Goal: Information Seeking & Learning: Learn about a topic

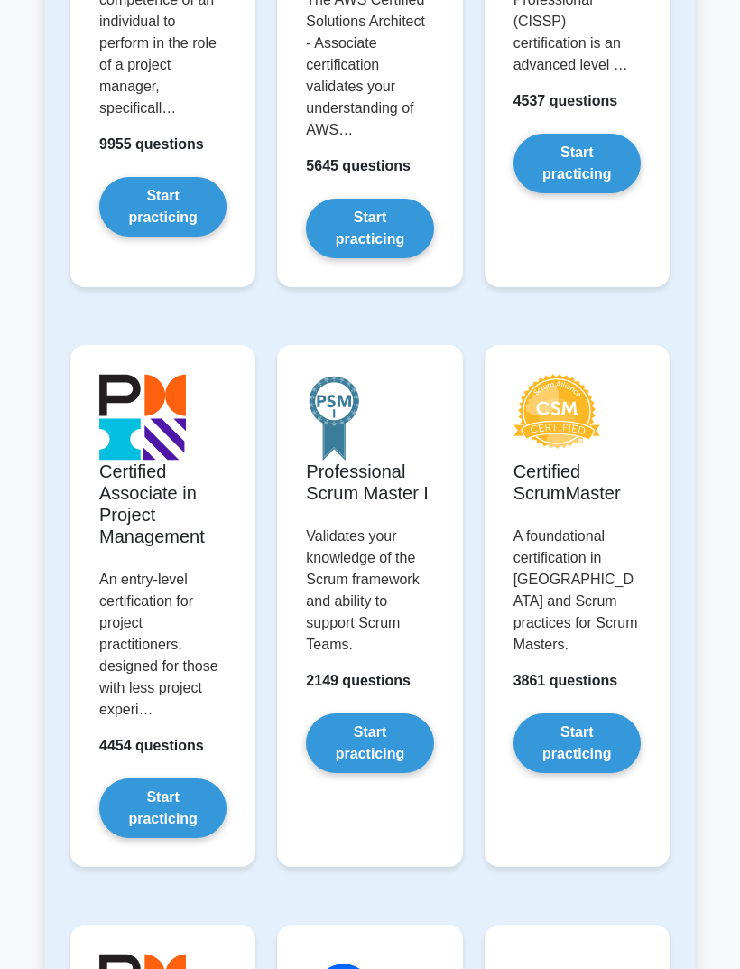
scroll to position [607, 0]
click at [604, 763] on link "Start practicing" at bounding box center [577, 743] width 127 height 60
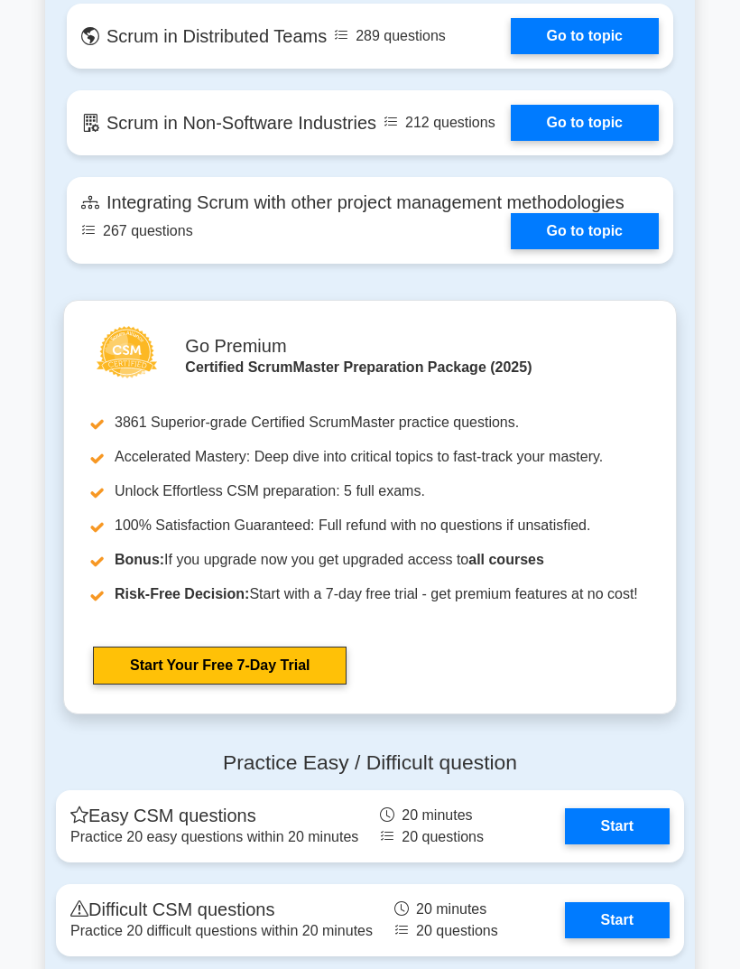
scroll to position [3943, 0]
click at [595, 249] on link "Go to topic" at bounding box center [585, 231] width 148 height 36
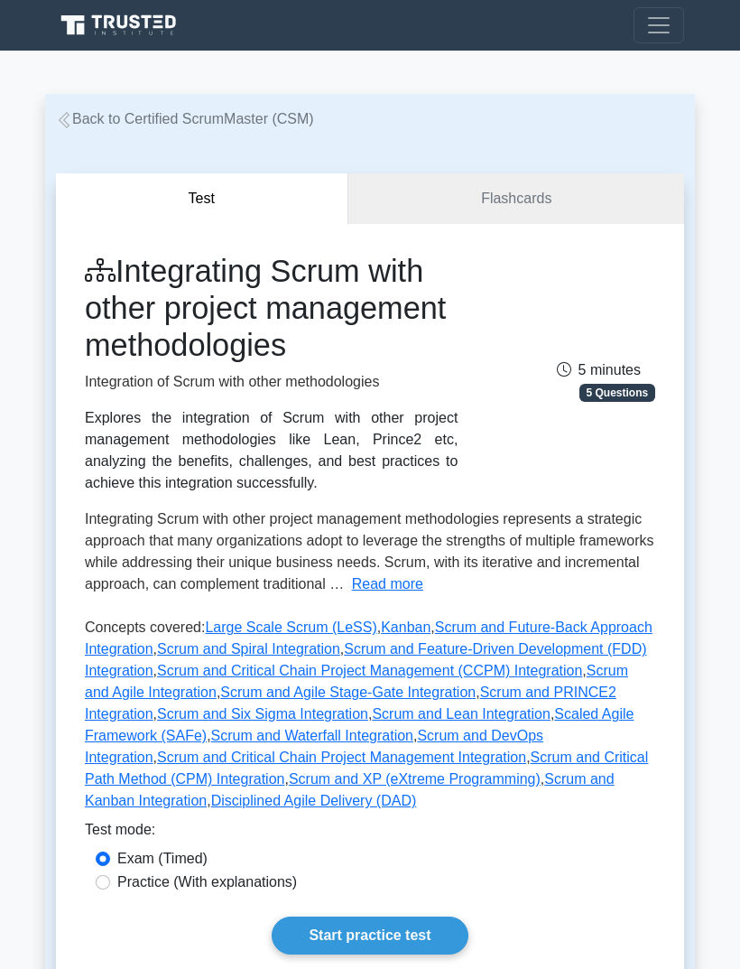
click at [352, 595] on button "Read more" at bounding box center [387, 584] width 71 height 22
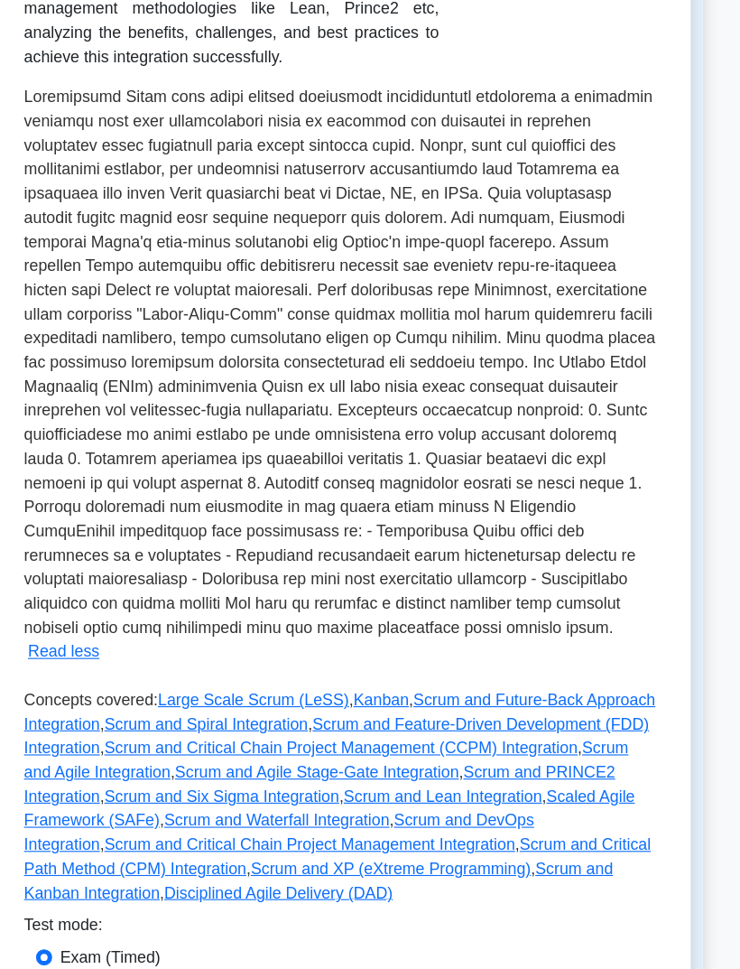
scroll to position [398, 0]
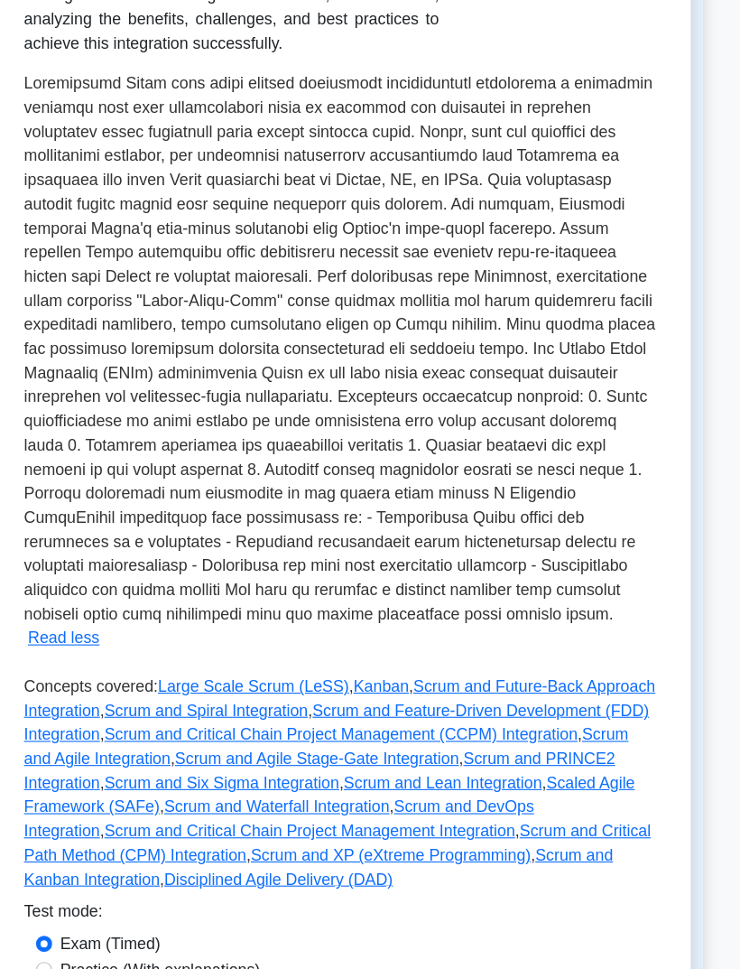
click at [85, 692] on link "Scrum and Future-Back Approach Integration" at bounding box center [369, 673] width 568 height 37
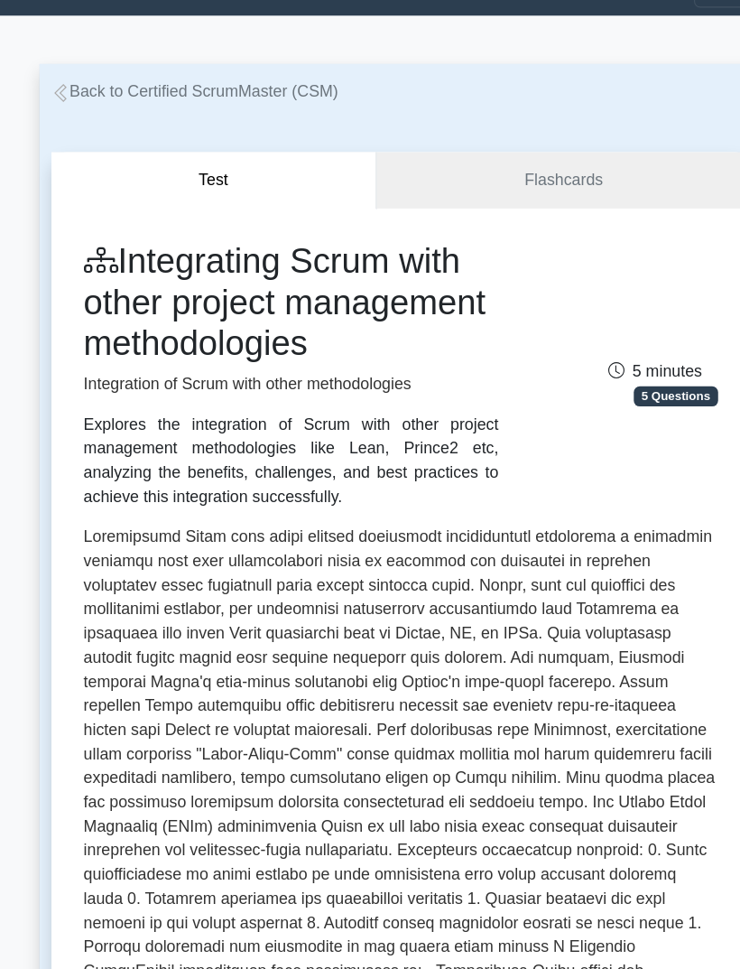
scroll to position [30, 0]
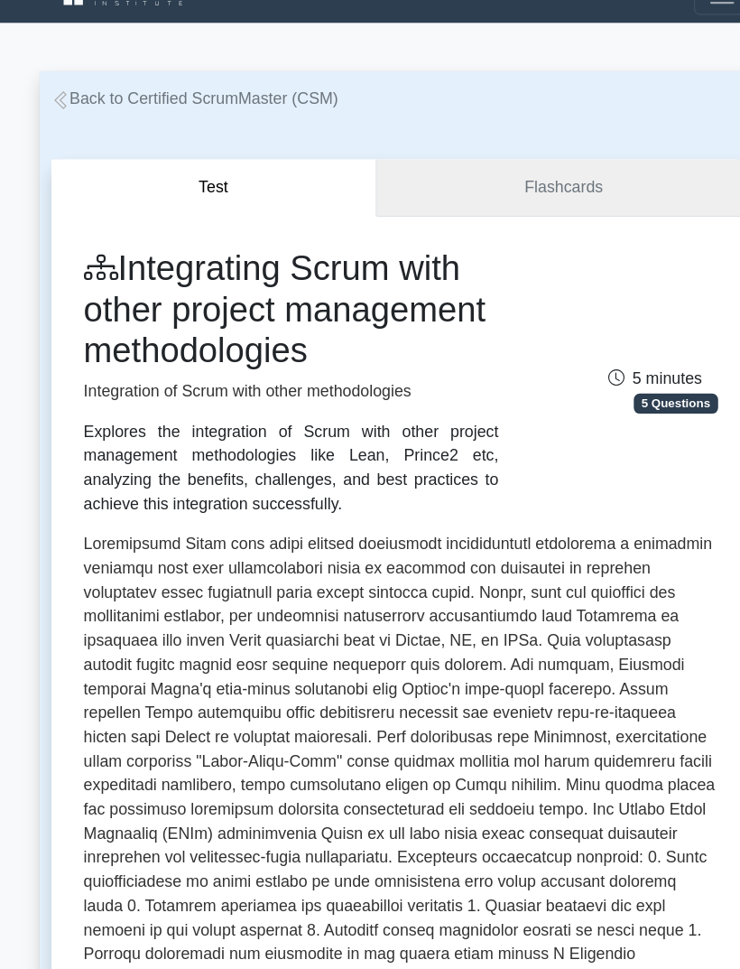
click at [572, 154] on link "Flashcards" at bounding box center [516, 169] width 336 height 51
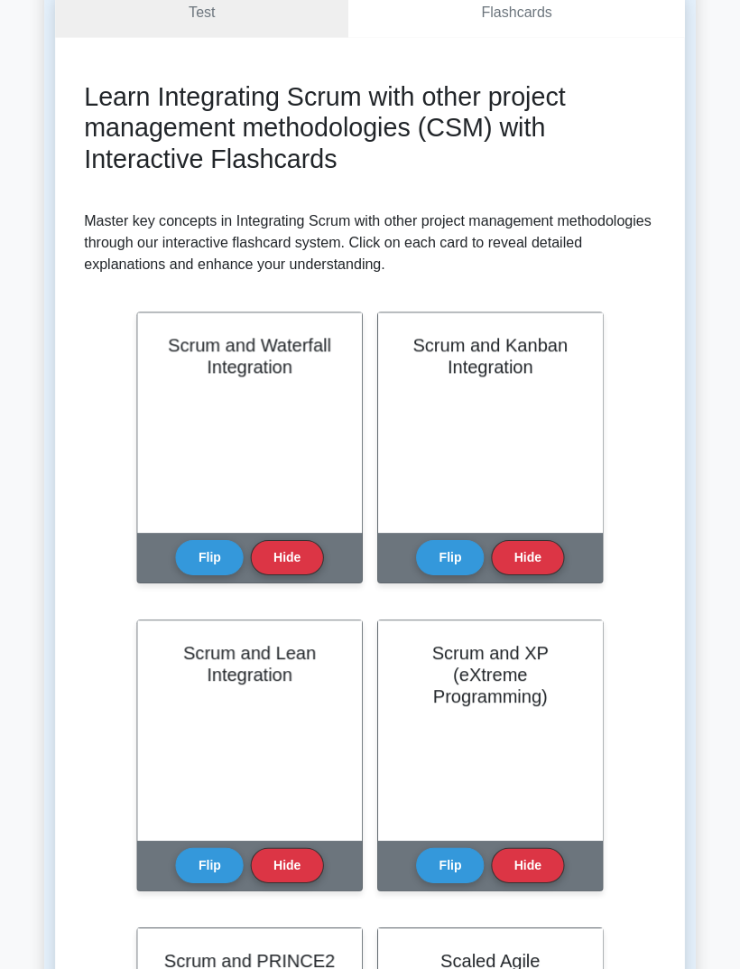
scroll to position [187, 0]
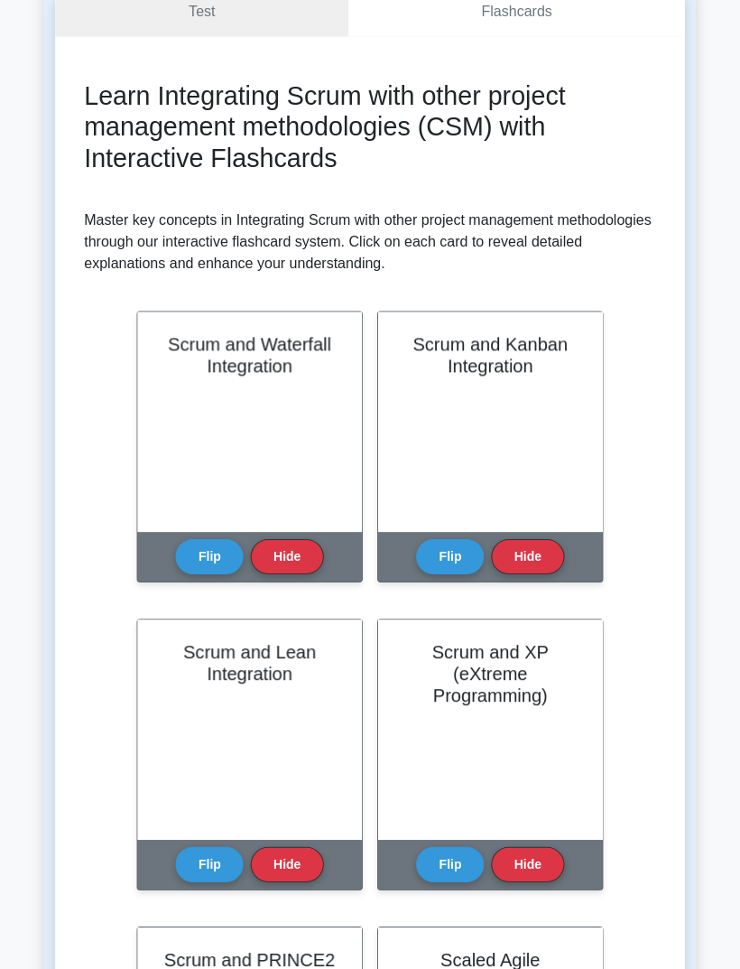
click at [188, 561] on button "Flip" at bounding box center [210, 555] width 68 height 35
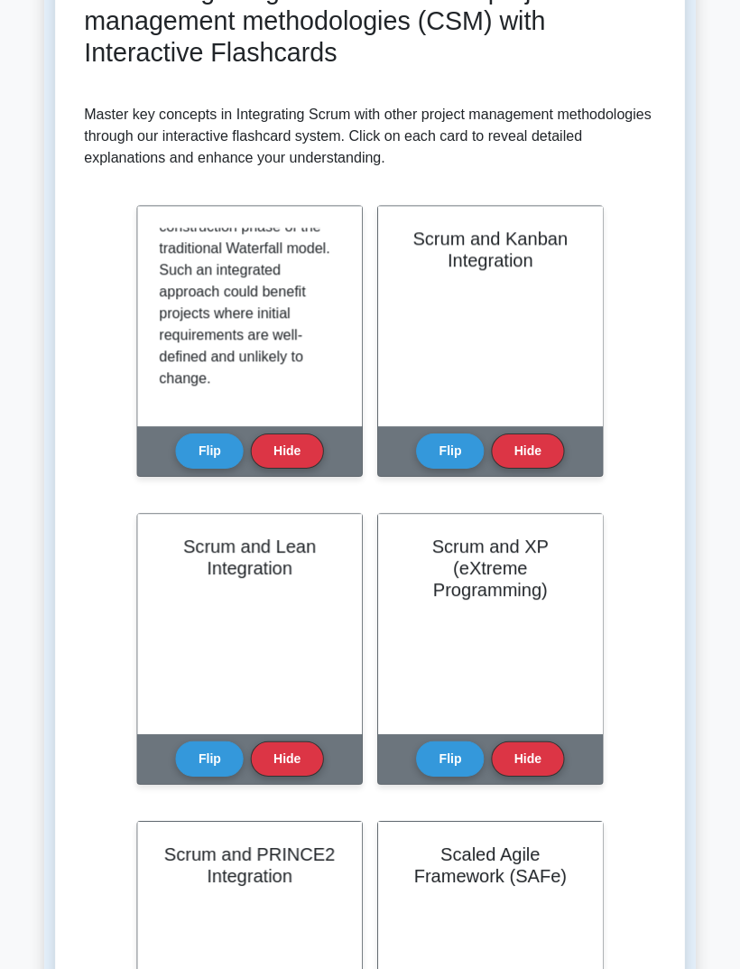
scroll to position [423, 0]
click at [283, 446] on button "Hide" at bounding box center [287, 449] width 72 height 35
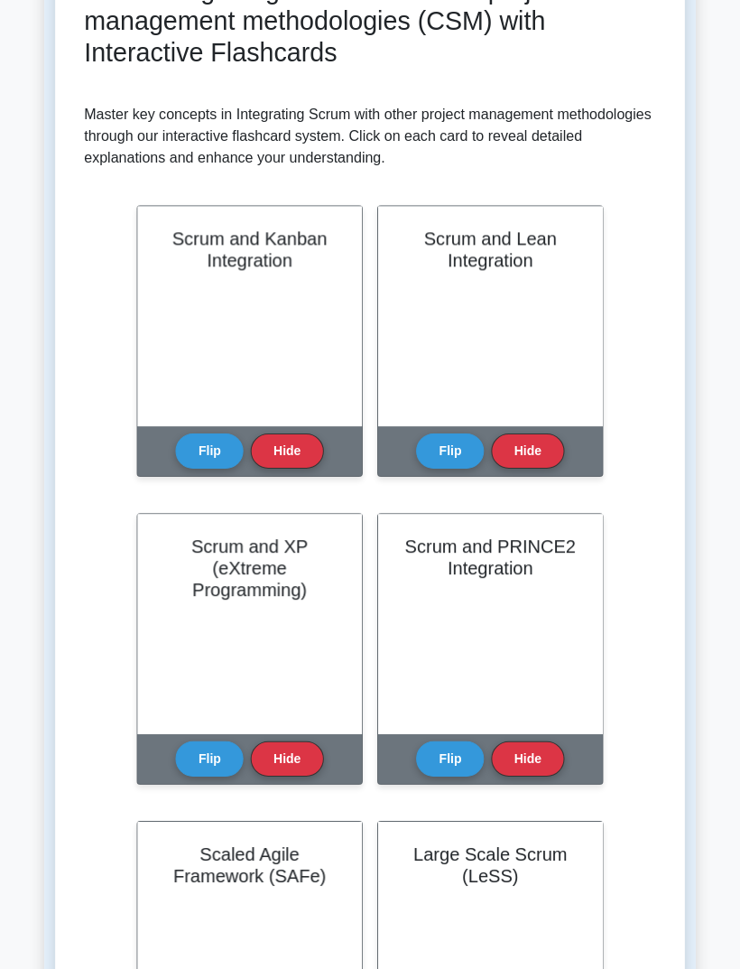
click at [207, 445] on button "Flip" at bounding box center [210, 449] width 68 height 35
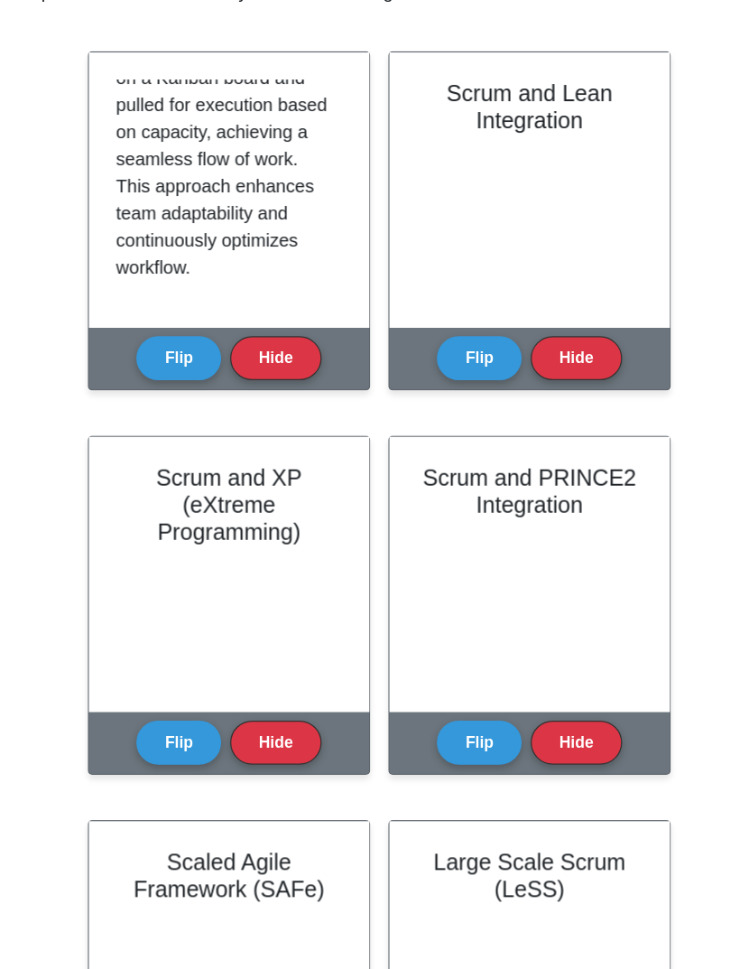
scroll to position [0, 0]
click at [251, 318] on button "Hide" at bounding box center [287, 335] width 72 height 35
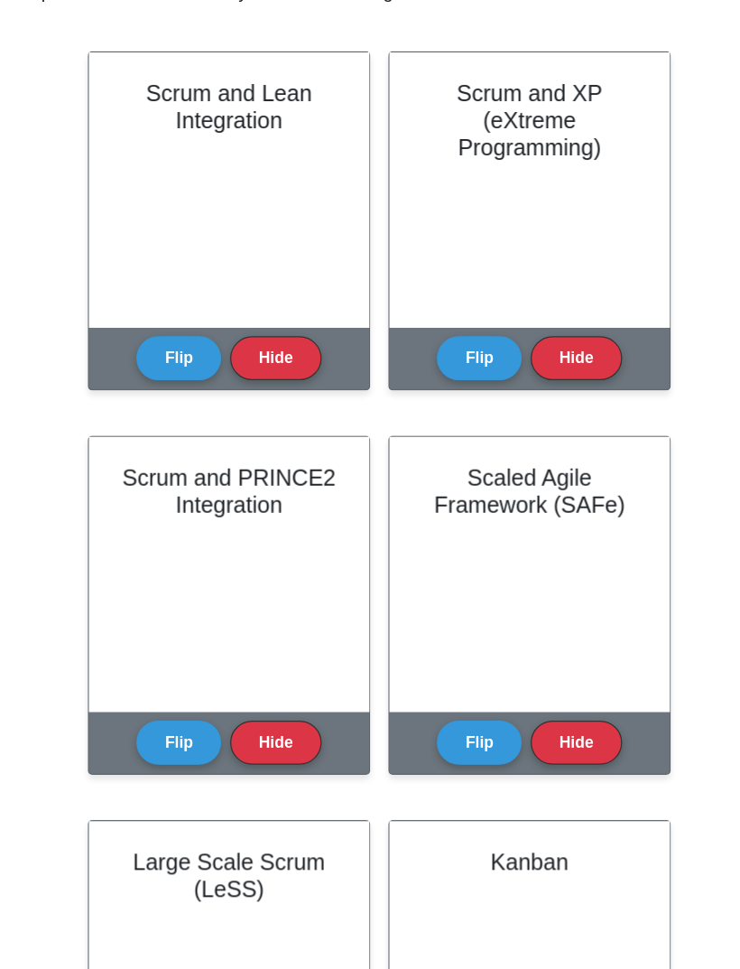
click at [176, 318] on button "Flip" at bounding box center [210, 335] width 68 height 35
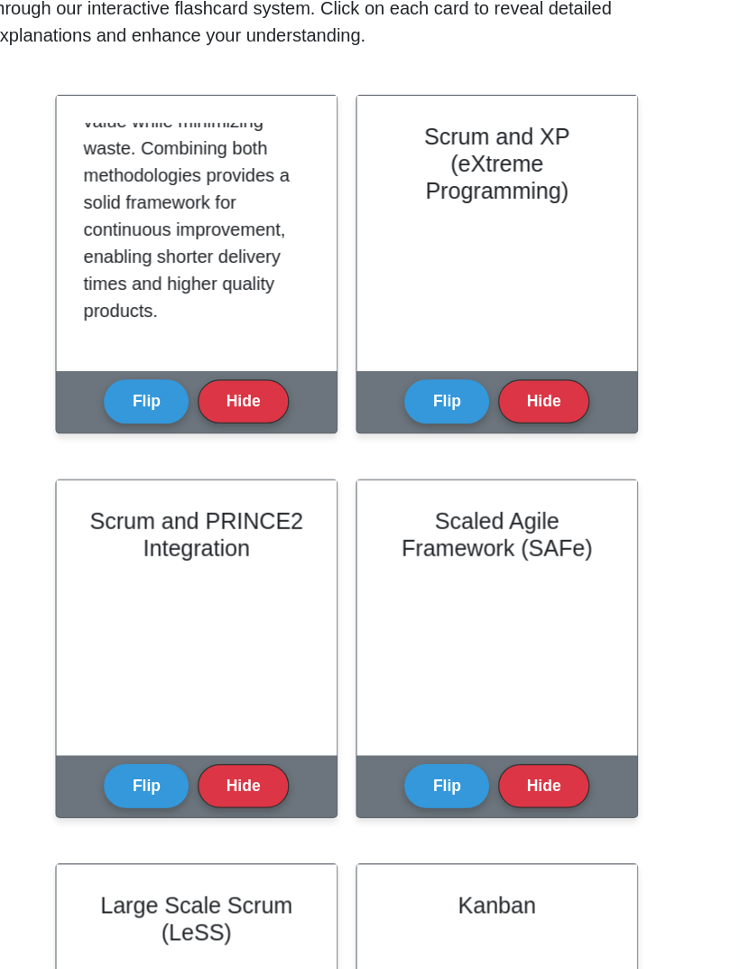
scroll to position [423, 0]
click at [176, 316] on button "Flip" at bounding box center [210, 320] width 68 height 35
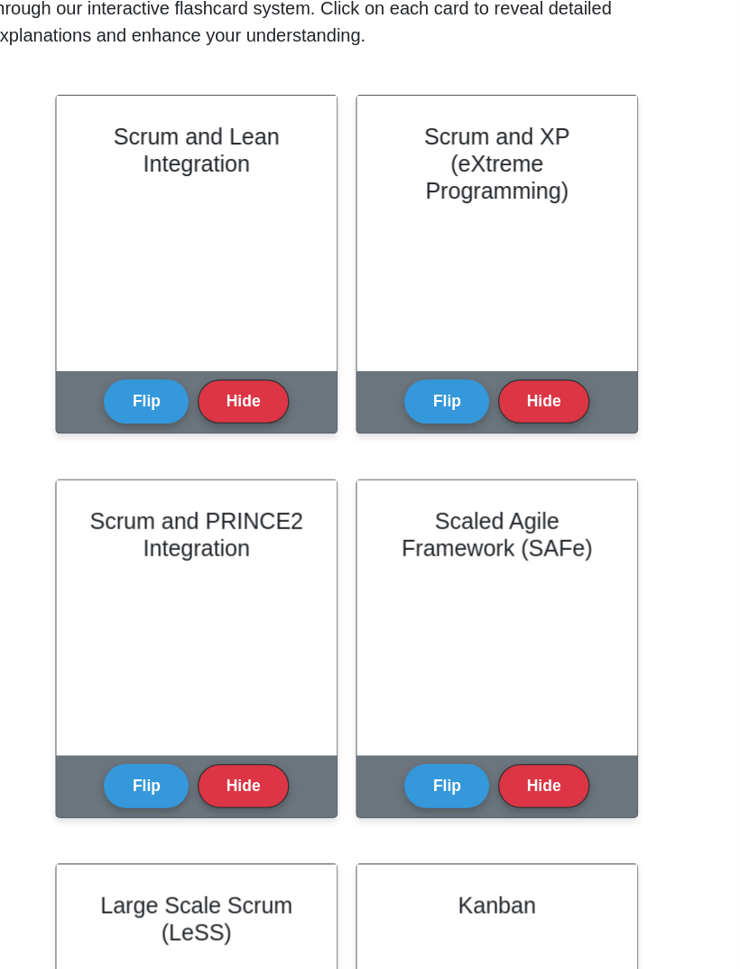
click at [251, 310] on button "Hide" at bounding box center [287, 320] width 72 height 35
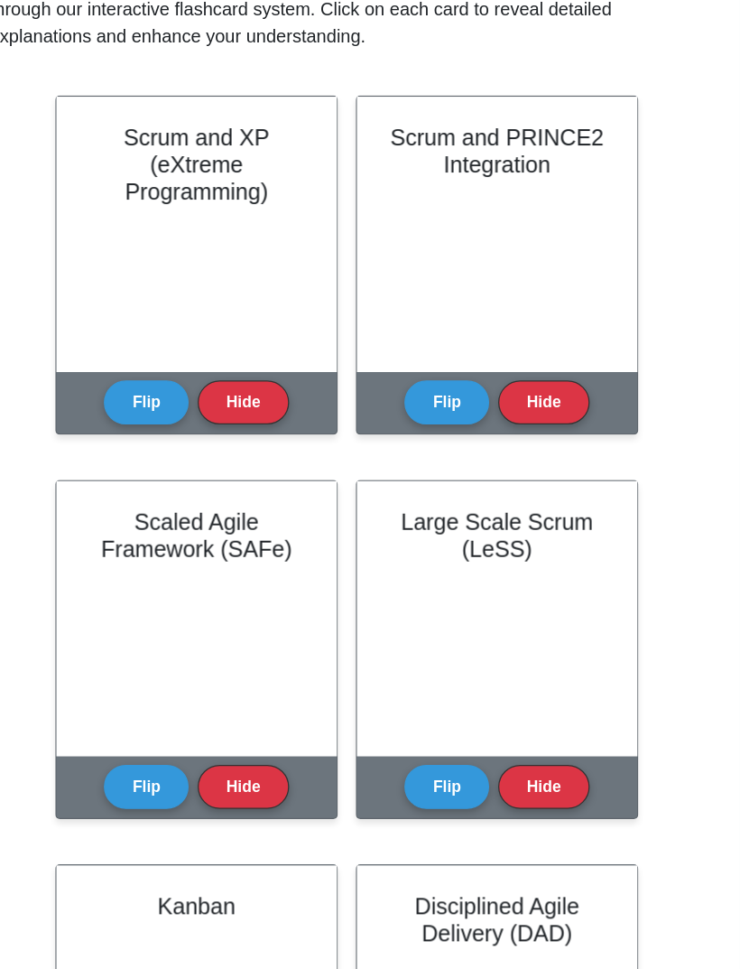
scroll to position [422, 0]
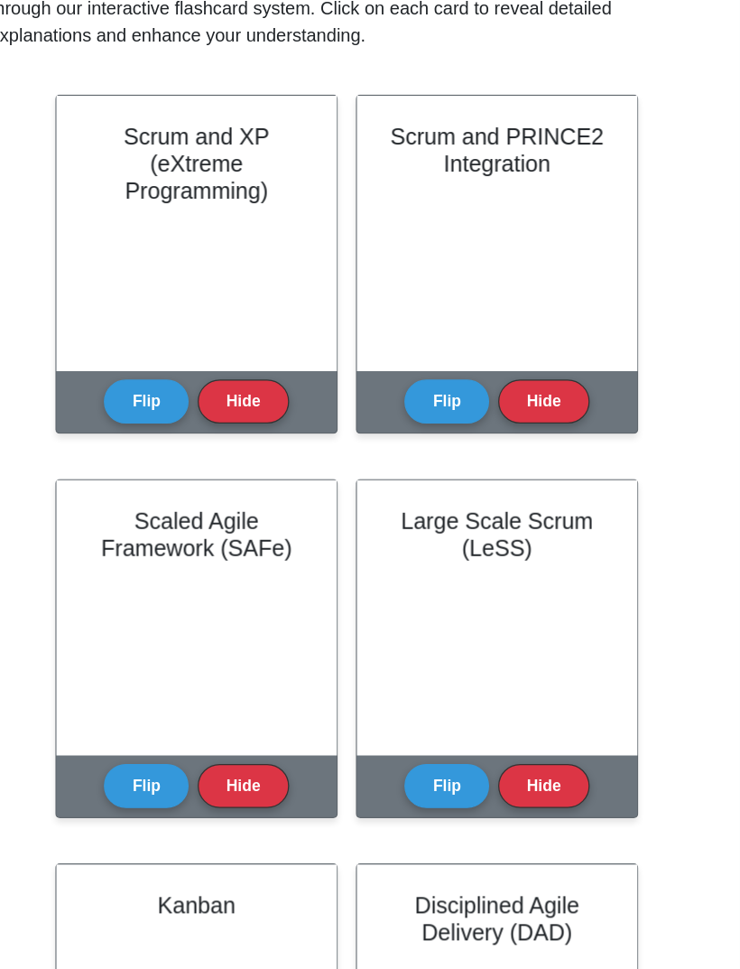
click at [176, 309] on button "Flip" at bounding box center [210, 320] width 68 height 35
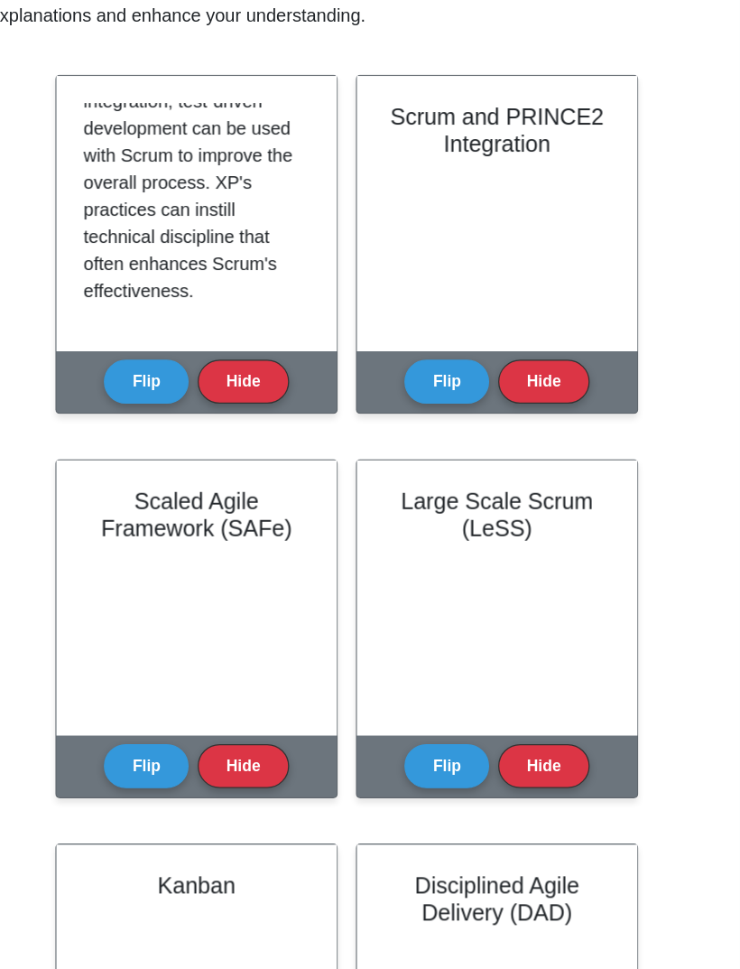
scroll to position [423, 0]
click at [251, 303] on button "Hide" at bounding box center [287, 320] width 72 height 35
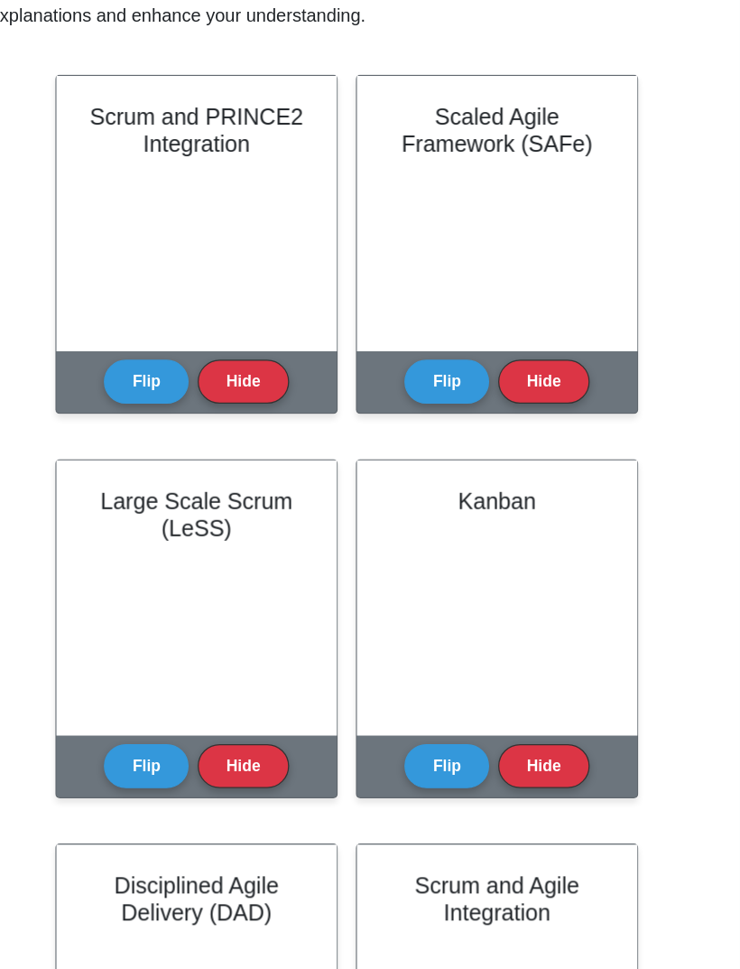
click at [176, 303] on button "Flip" at bounding box center [210, 320] width 68 height 35
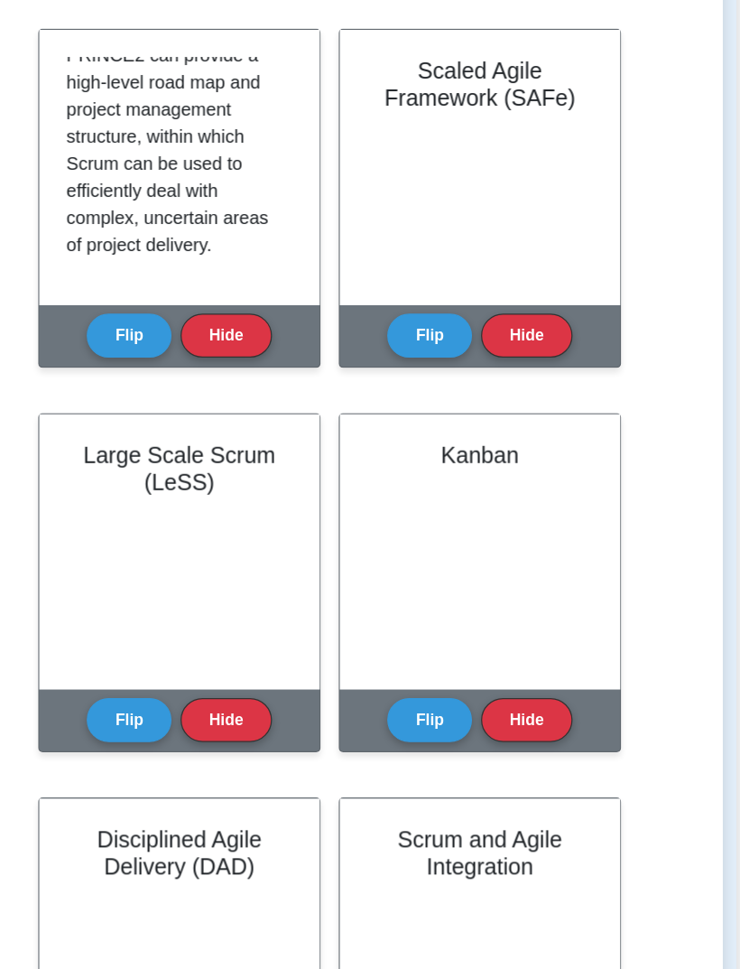
scroll to position [358, 0]
click at [251, 303] on button "Hide" at bounding box center [287, 320] width 72 height 35
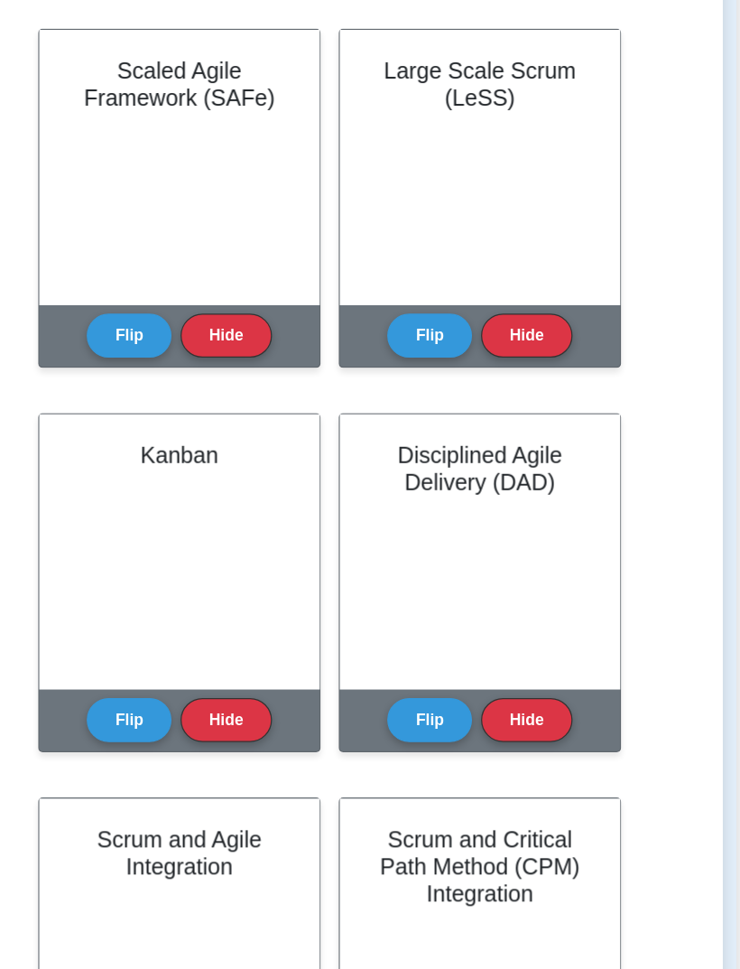
click at [176, 303] on button "Flip" at bounding box center [210, 320] width 68 height 35
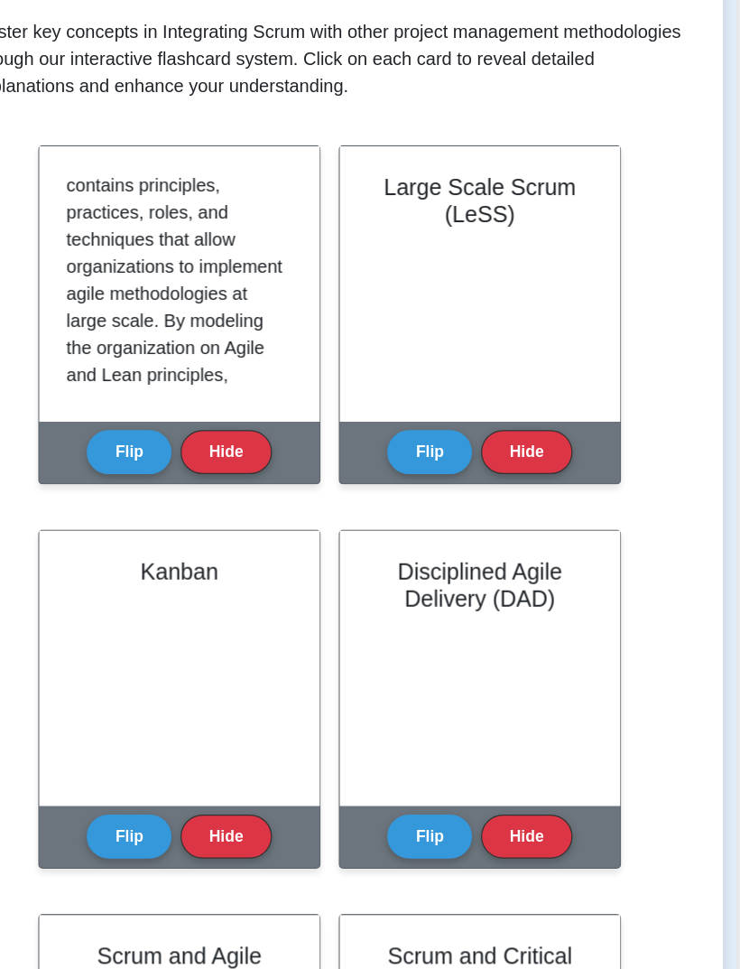
scroll to position [350, 0]
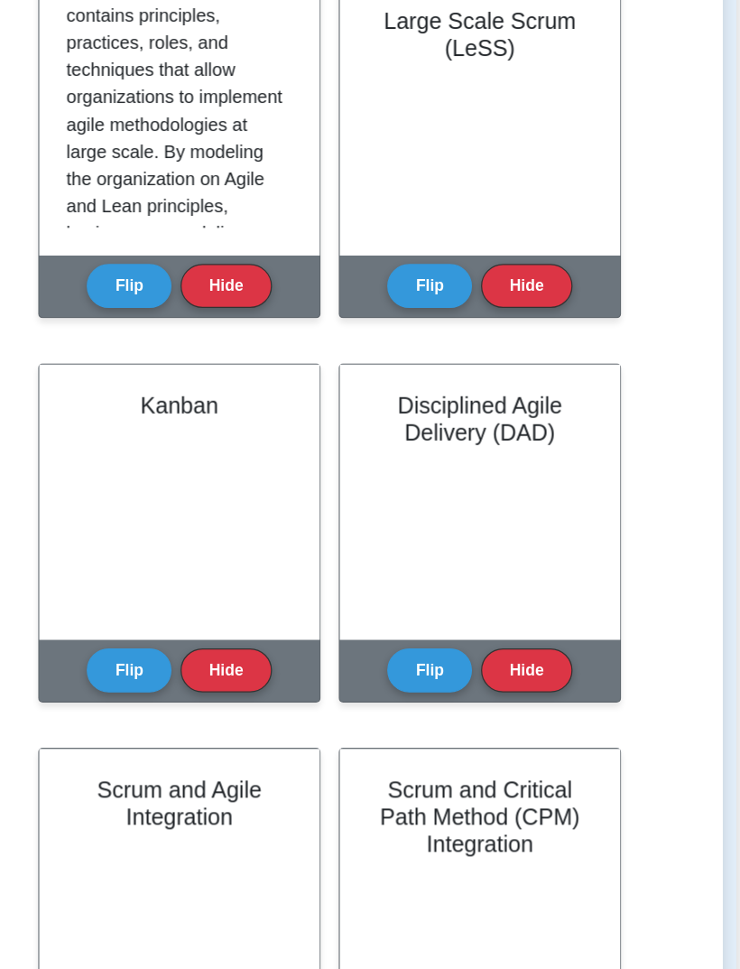
click at [176, 343] on button "Flip" at bounding box center [210, 360] width 68 height 35
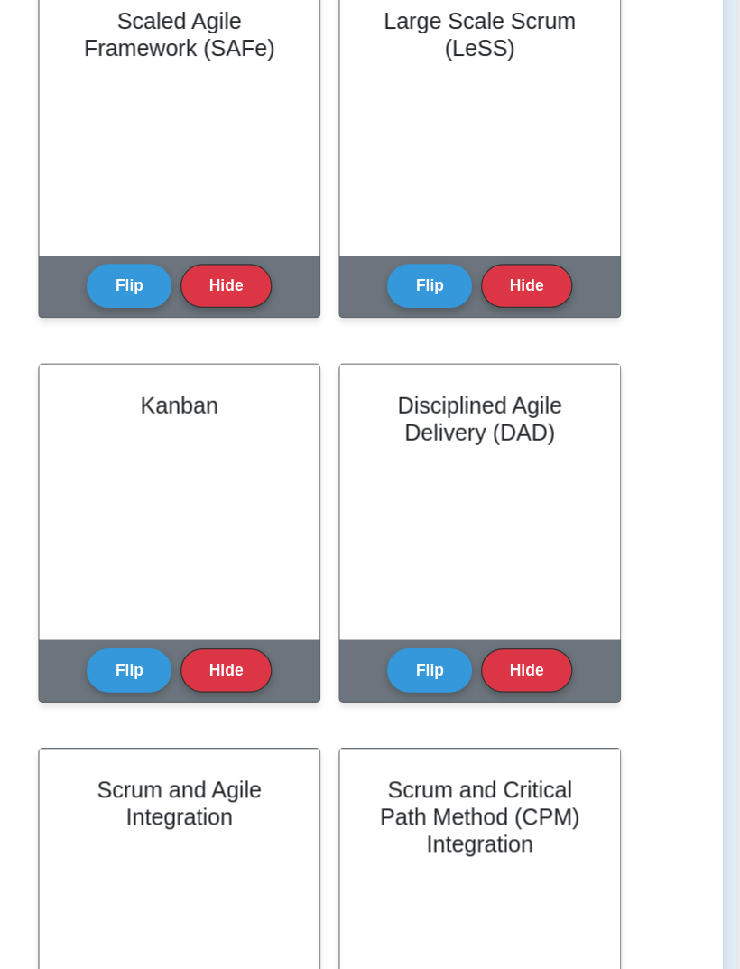
click at [251, 343] on button "Hide" at bounding box center [287, 360] width 72 height 35
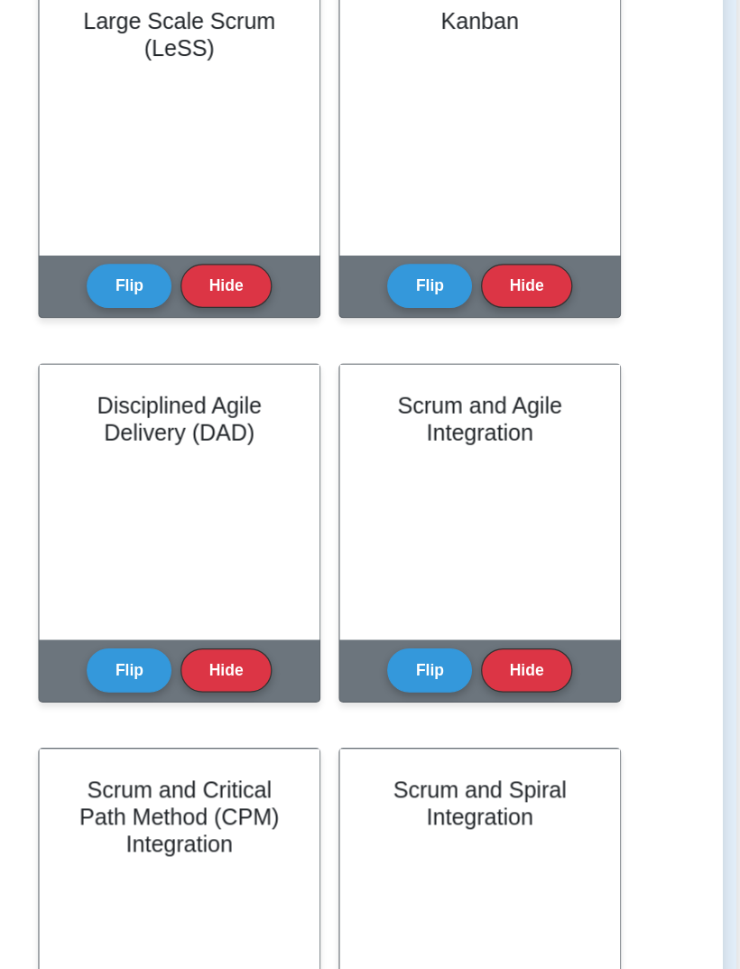
click at [176, 343] on button "Flip" at bounding box center [210, 360] width 68 height 35
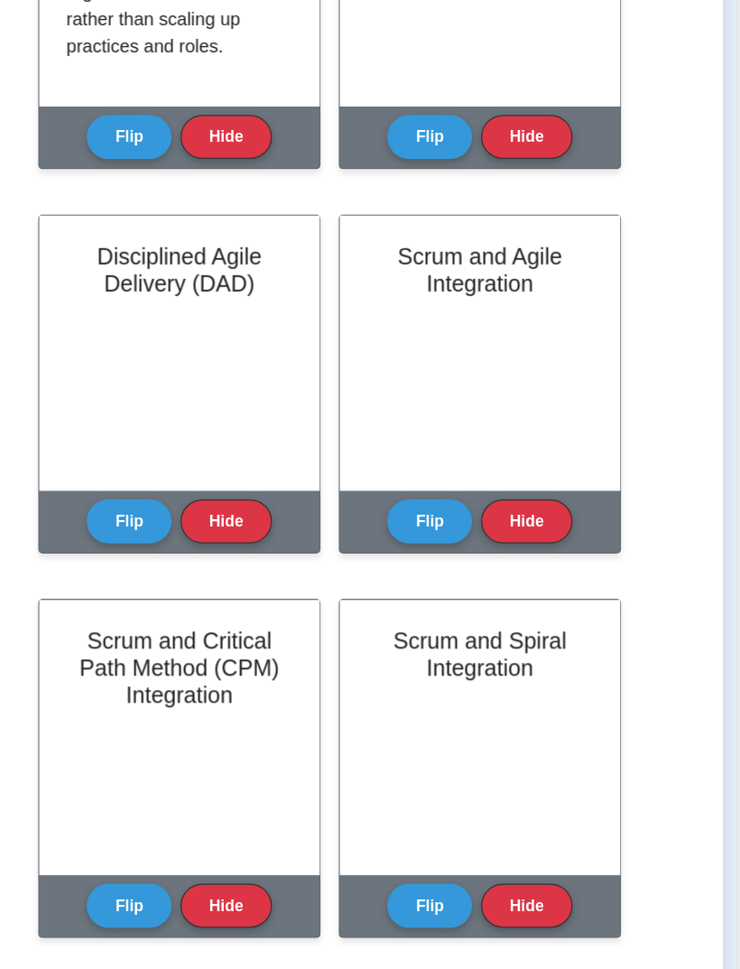
scroll to position [495, 0]
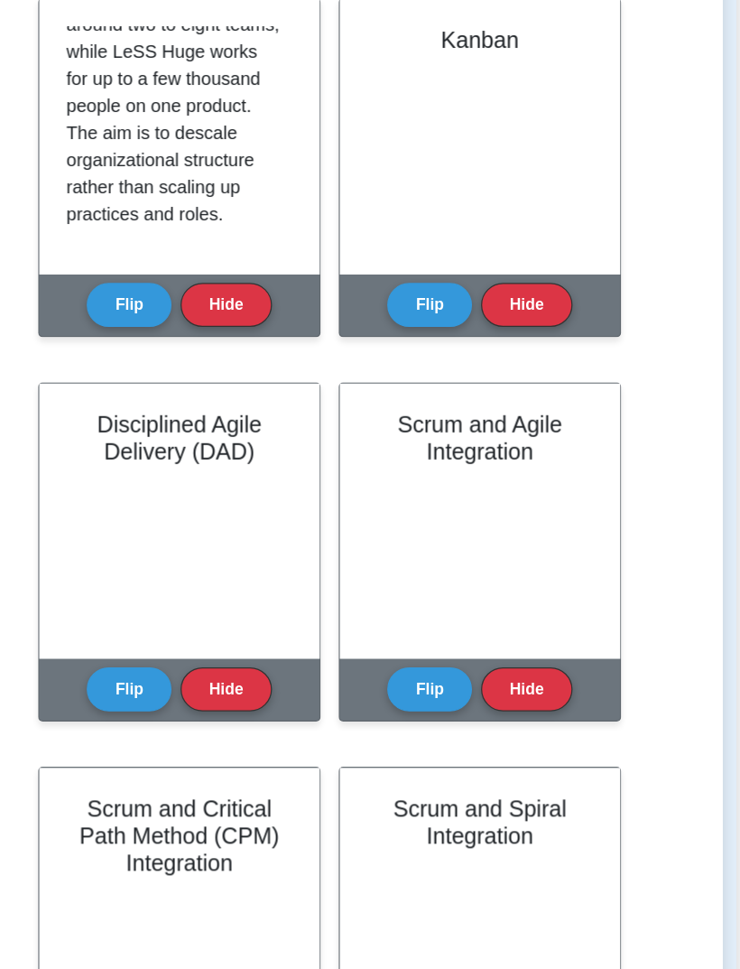
click at [251, 234] on button "Hide" at bounding box center [287, 247] width 72 height 35
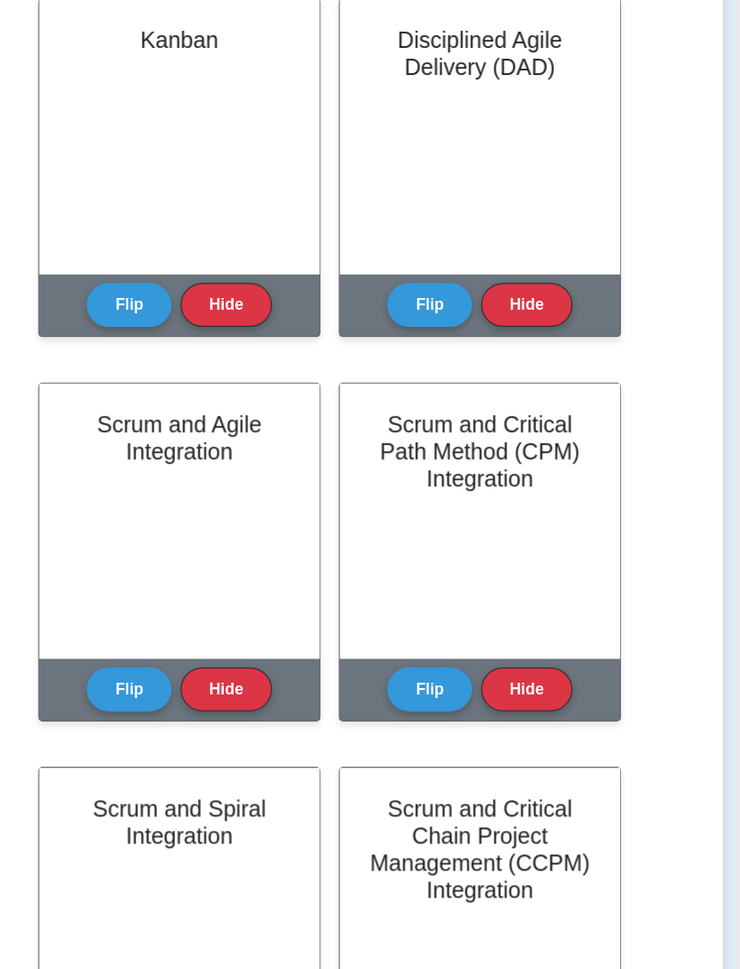
click at [176, 241] on button "Flip" at bounding box center [210, 247] width 68 height 35
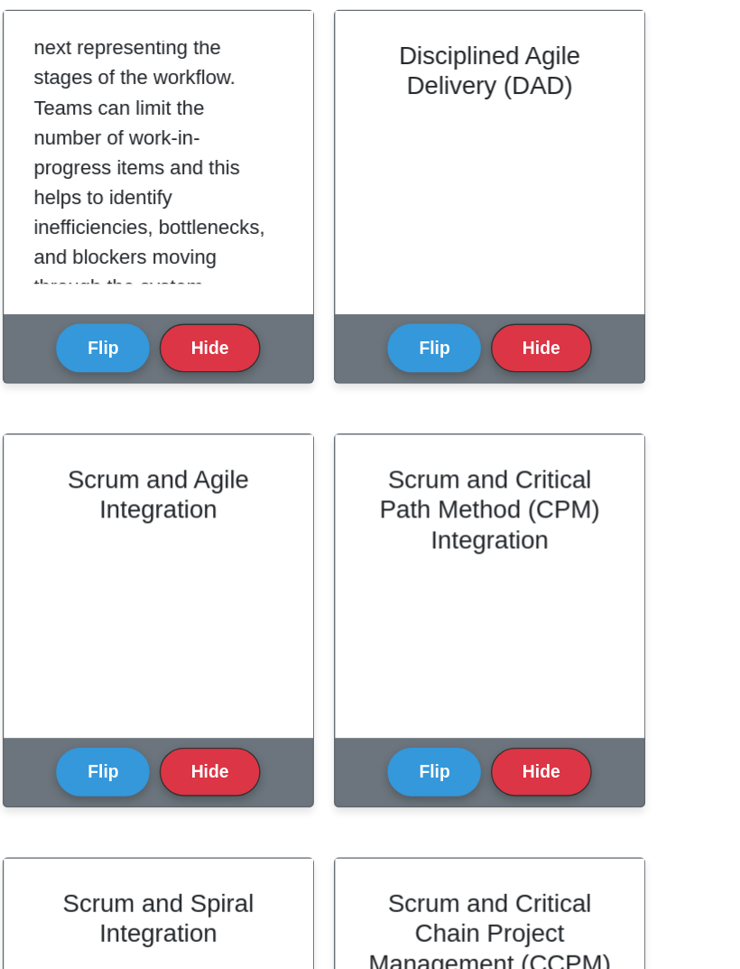
scroll to position [223, 0]
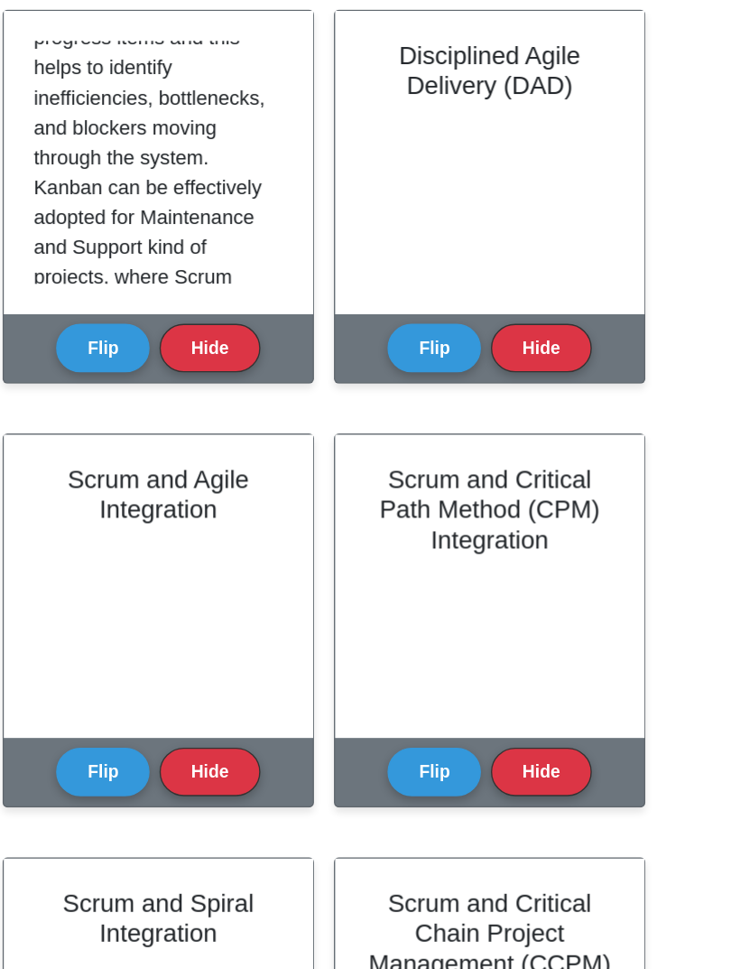
click at [193, 145] on p "Kanban is an agile methodology that can be integrated with Scrum for managing a…" at bounding box center [246, 83] width 173 height 585
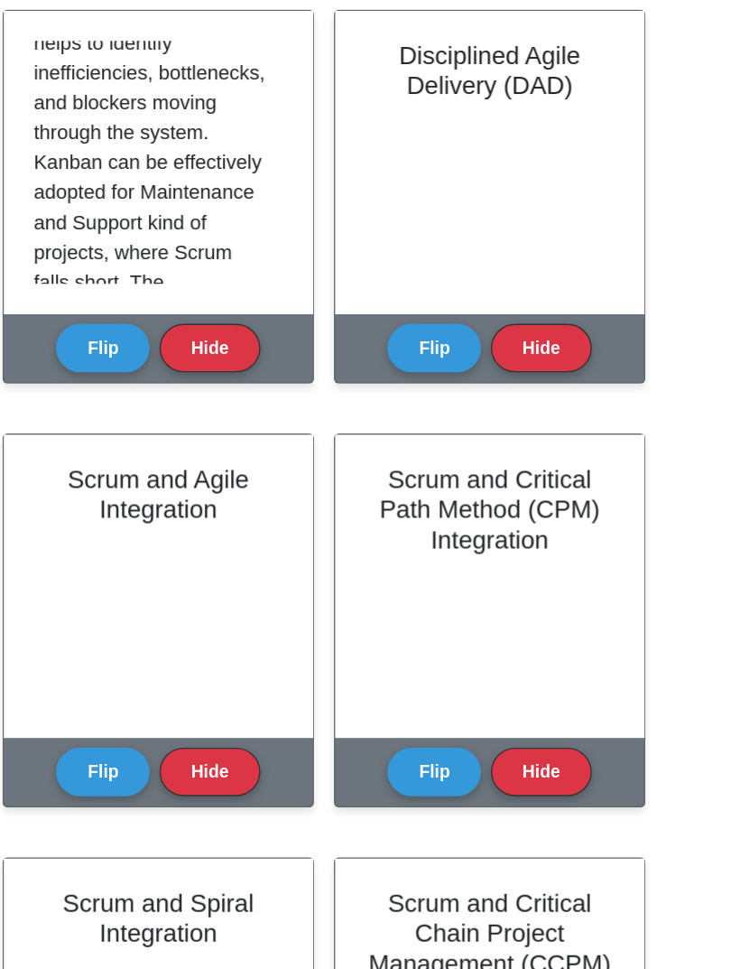
click at [193, 133] on p "Kanban is an agile methodology that can be integrated with Scrum for managing a…" at bounding box center [246, 65] width 173 height 585
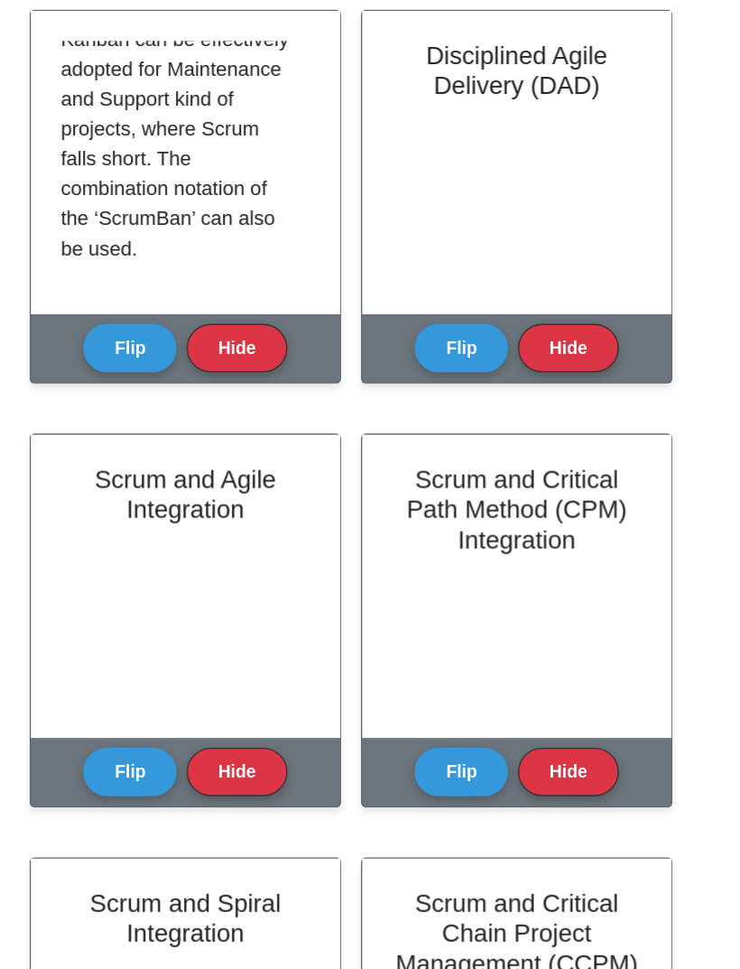
scroll to position [488, 0]
click at [251, 312] on button "Hide" at bounding box center [287, 329] width 72 height 35
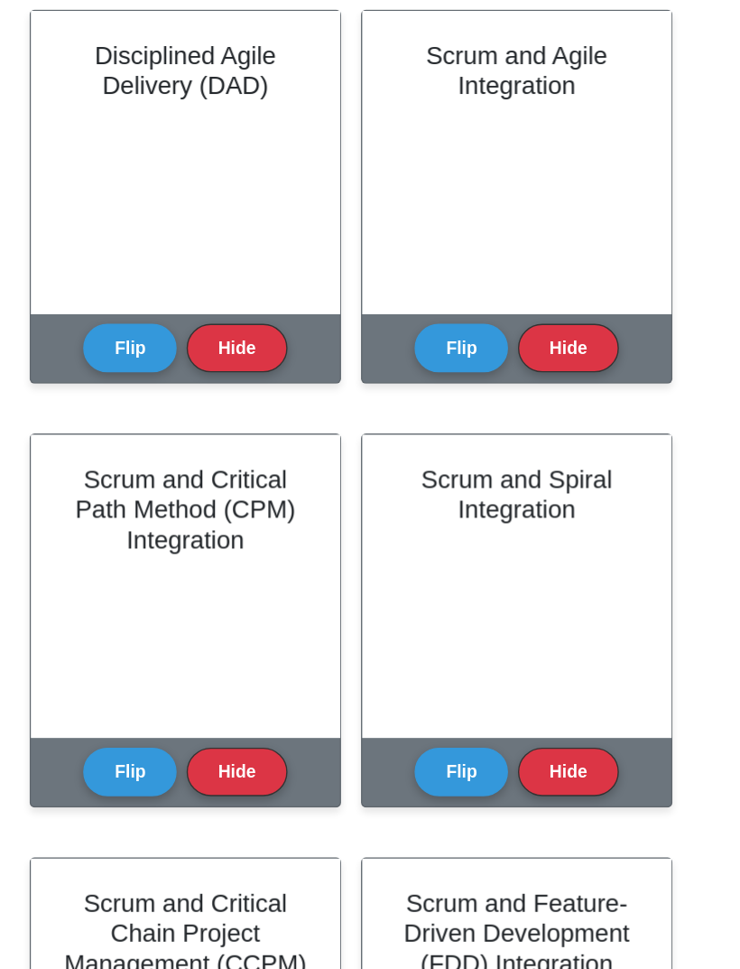
click at [176, 312] on button "Flip" at bounding box center [210, 329] width 68 height 35
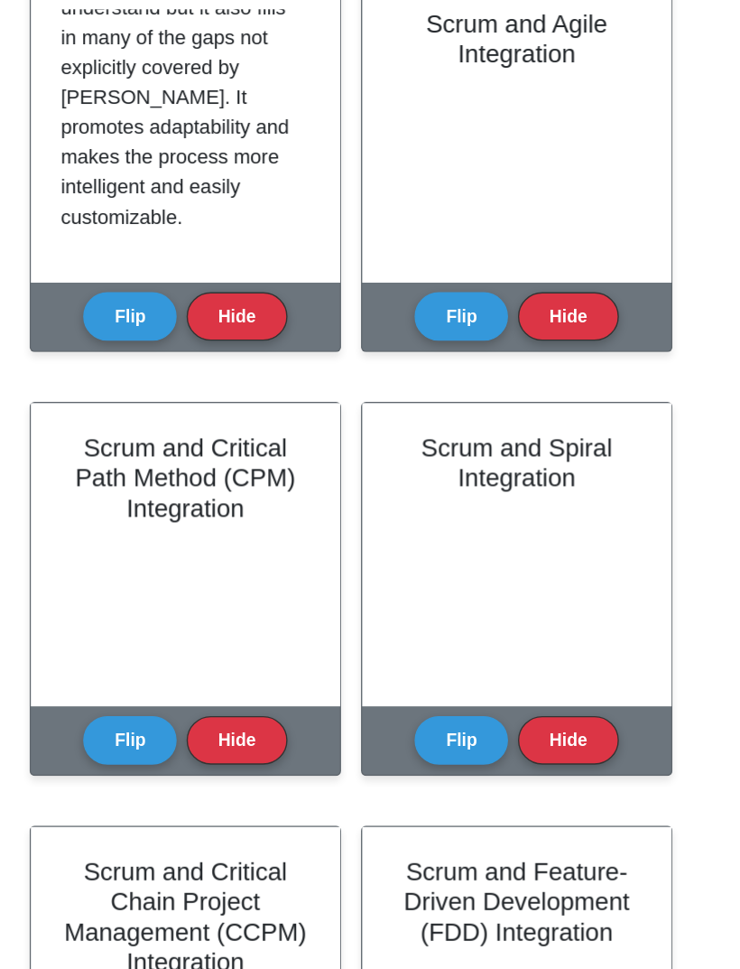
scroll to position [361, 0]
click at [251, 312] on button "Hide" at bounding box center [287, 329] width 72 height 35
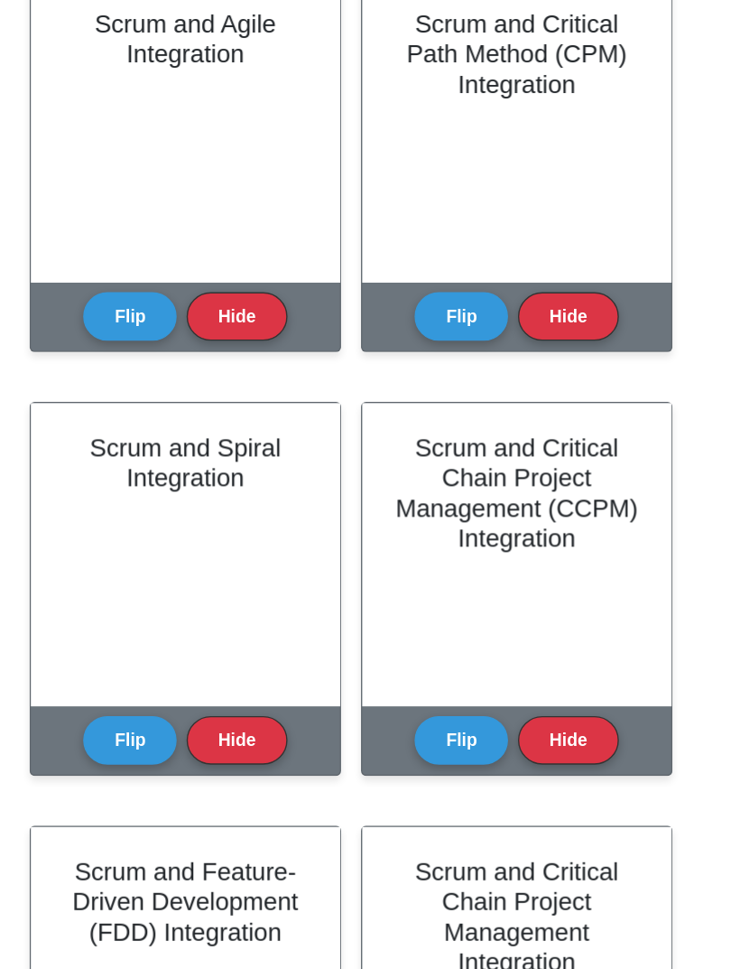
click at [176, 312] on button "Flip" at bounding box center [210, 329] width 68 height 35
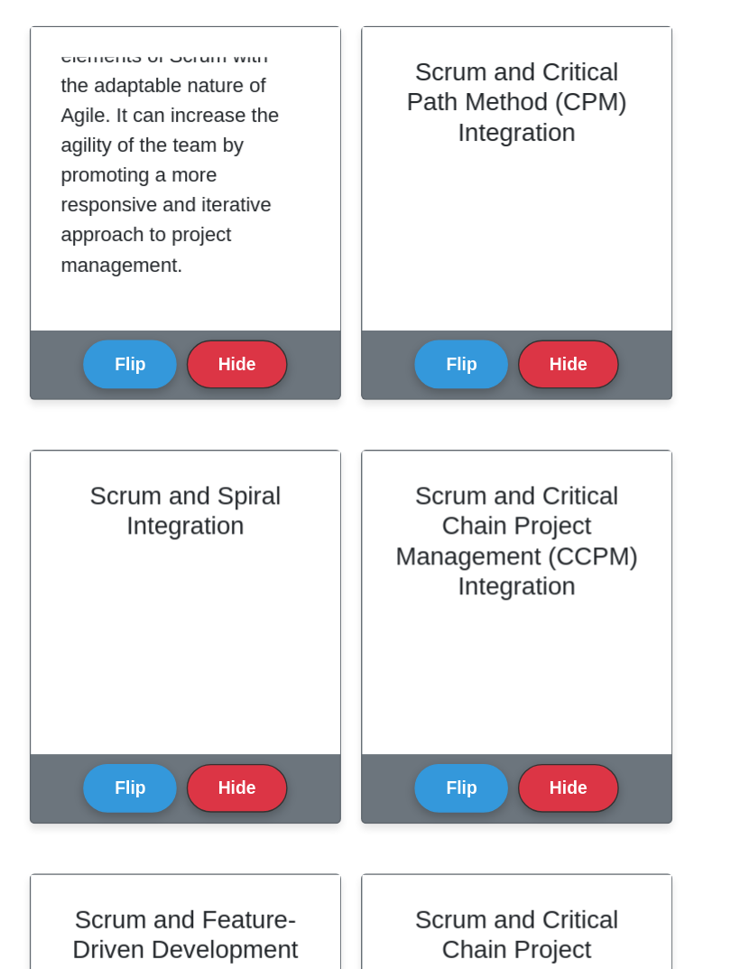
scroll to position [553, 0]
click at [251, 312] on button "Hide" at bounding box center [287, 329] width 72 height 35
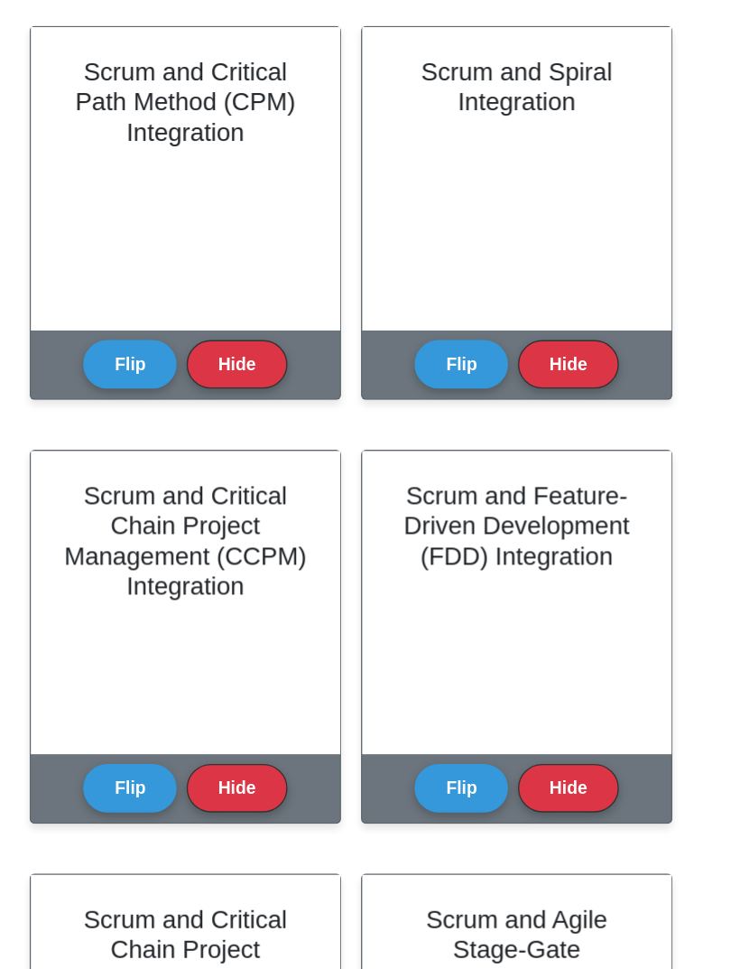
click at [176, 312] on button "Flip" at bounding box center [210, 329] width 68 height 35
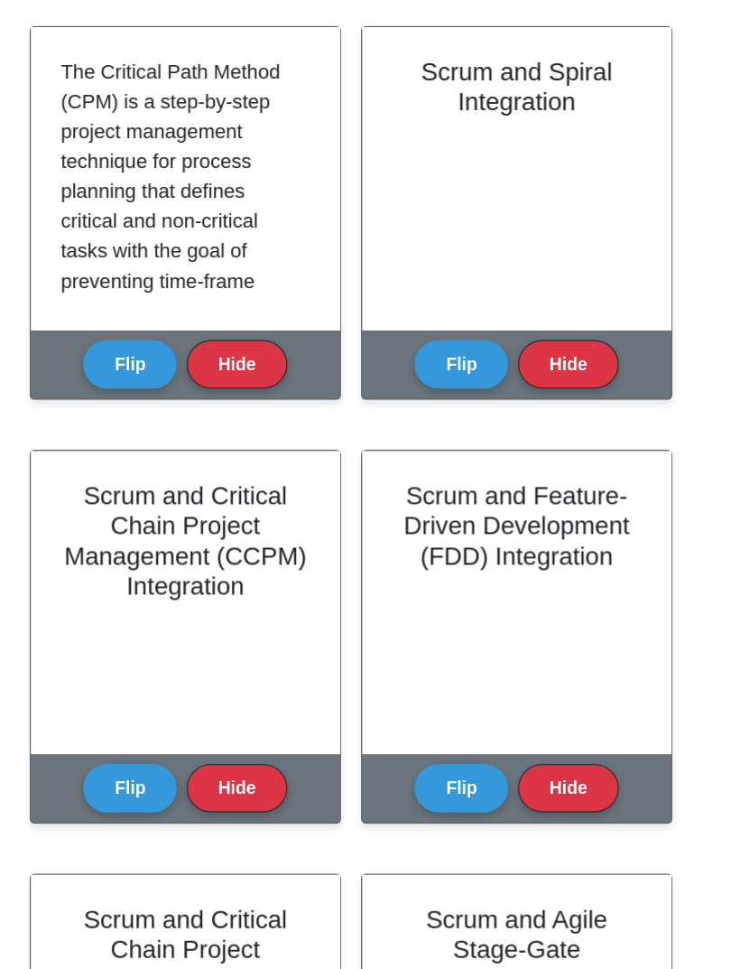
click at [176, 312] on button "Flip" at bounding box center [210, 329] width 68 height 35
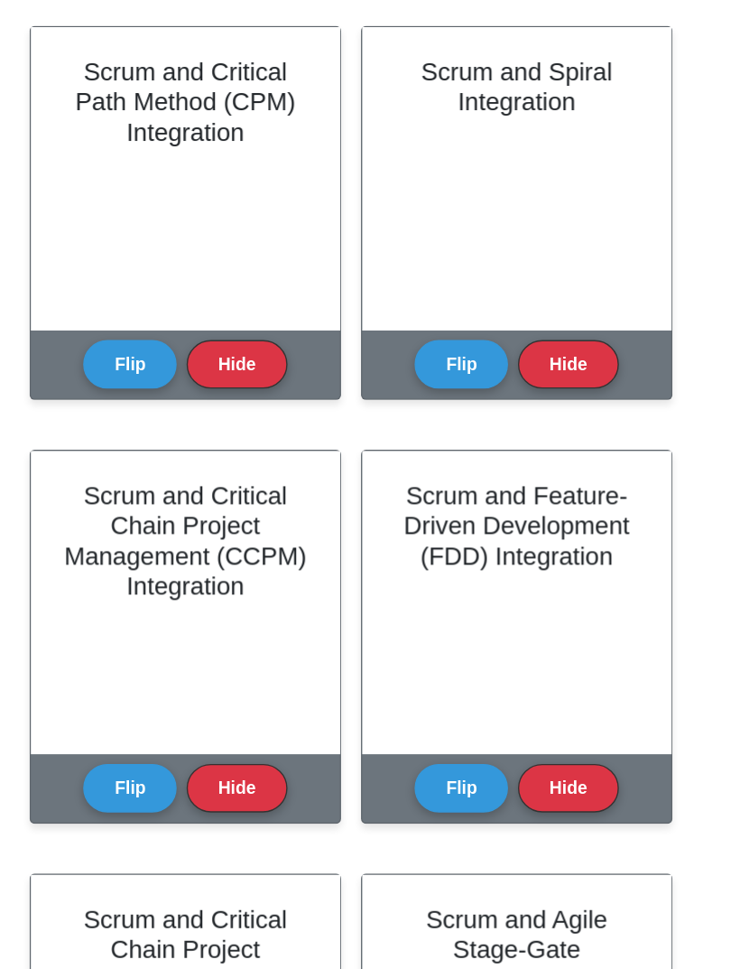
click at [176, 312] on button "Flip" at bounding box center [210, 329] width 68 height 35
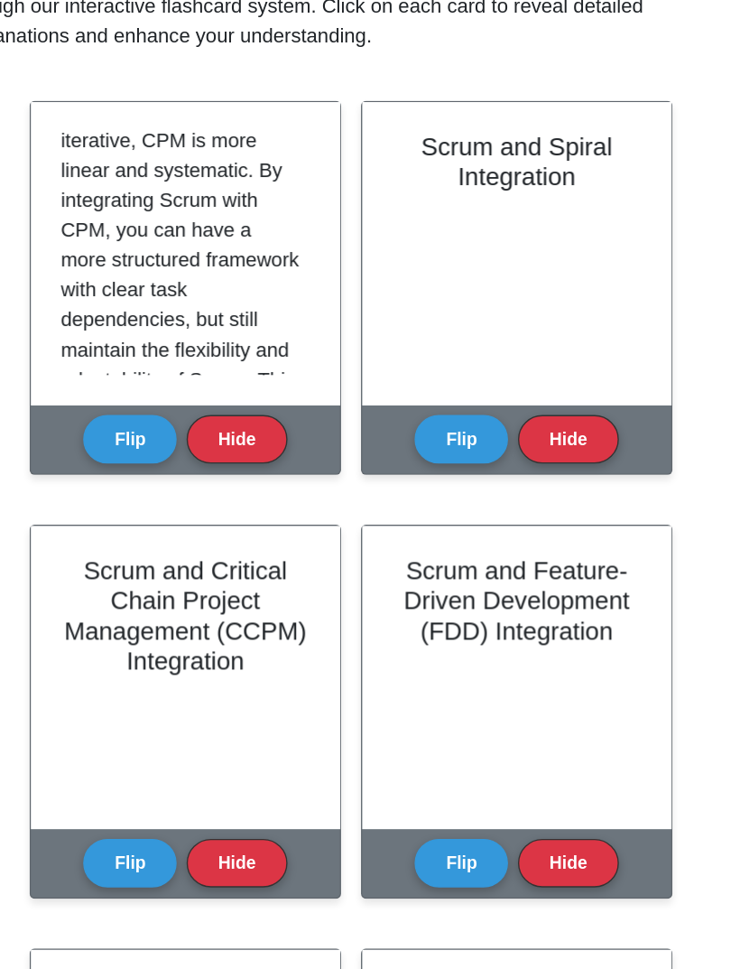
scroll to position [0, 0]
click at [160, 220] on p "The Critical Path Method (CPM) is a step-by-step project management technique f…" at bounding box center [246, 125] width 173 height 520
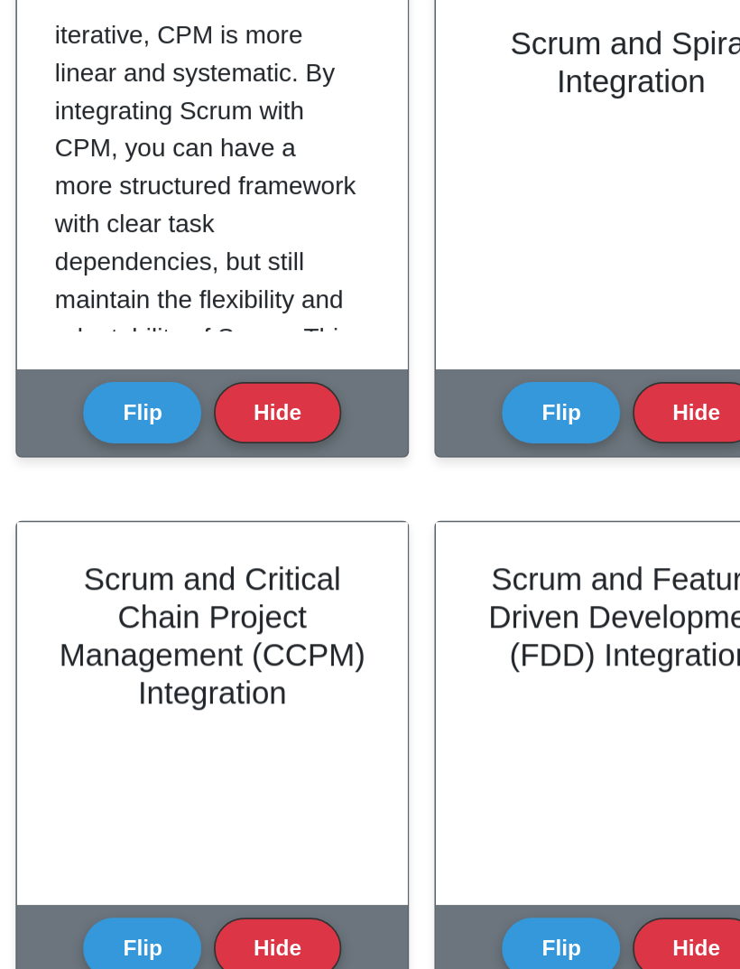
click at [400, 414] on h2 "Scrum and Feature-Driven Development (FDD) Integration" at bounding box center [490, 446] width 181 height 65
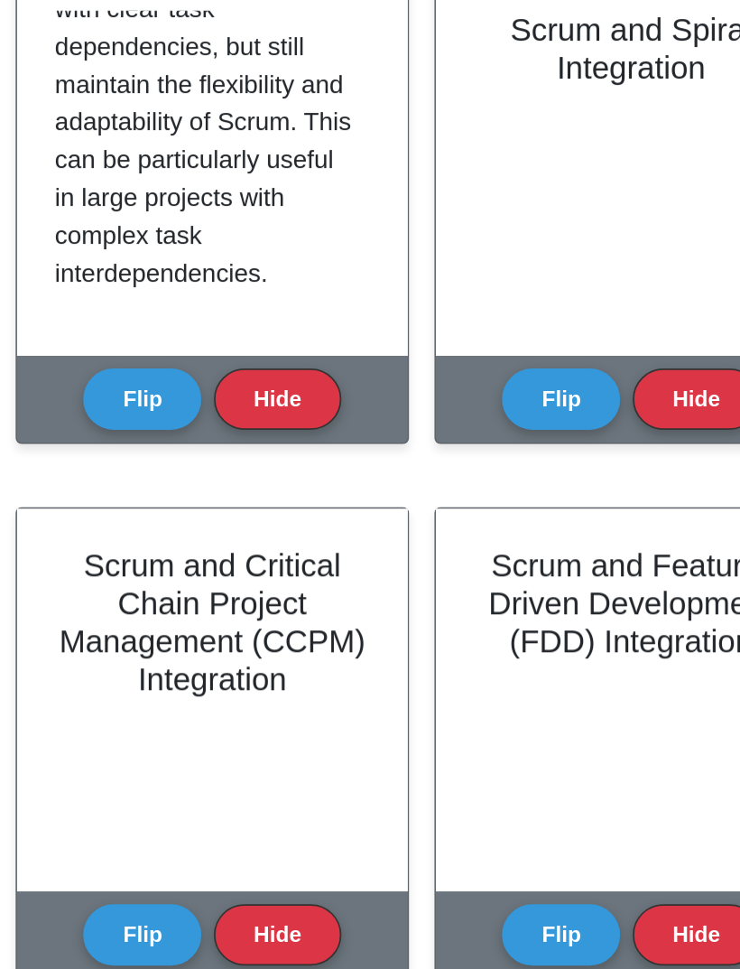
scroll to position [423, 0]
click at [251, 312] on button "Hide" at bounding box center [287, 329] width 72 height 35
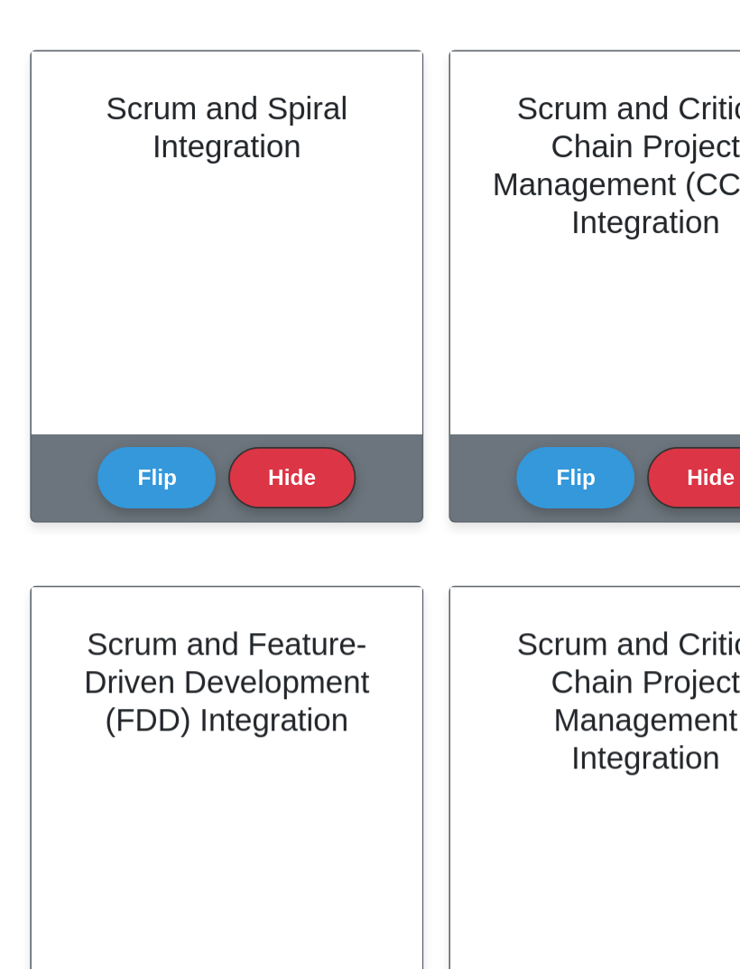
click at [176, 312] on button "Flip" at bounding box center [210, 329] width 68 height 35
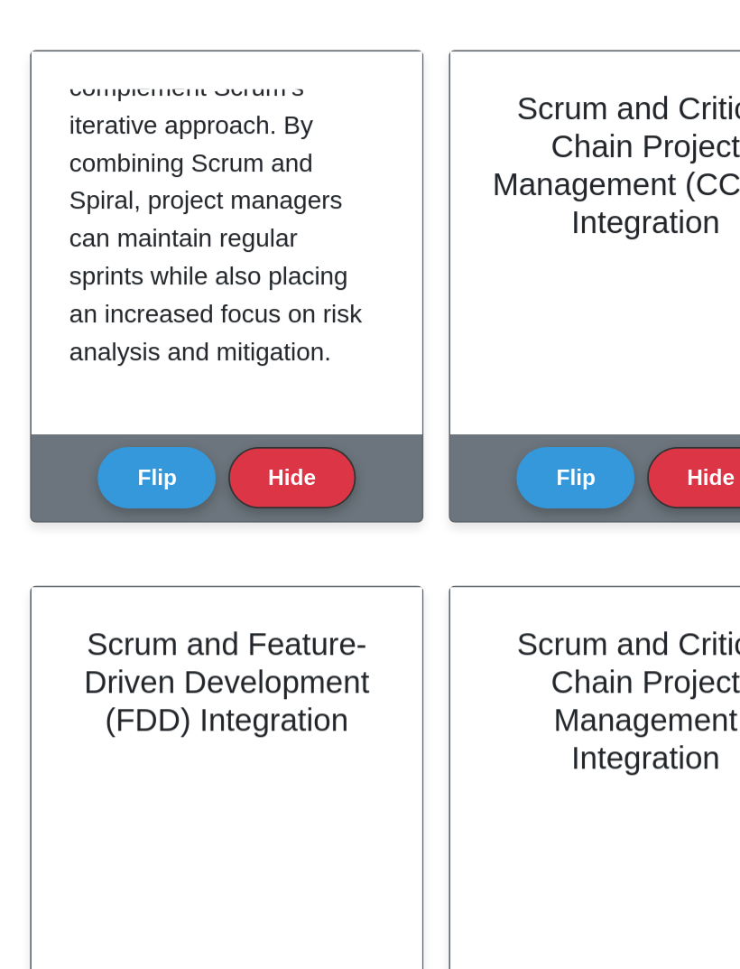
click at [251, 312] on button "Hide" at bounding box center [287, 329] width 72 height 35
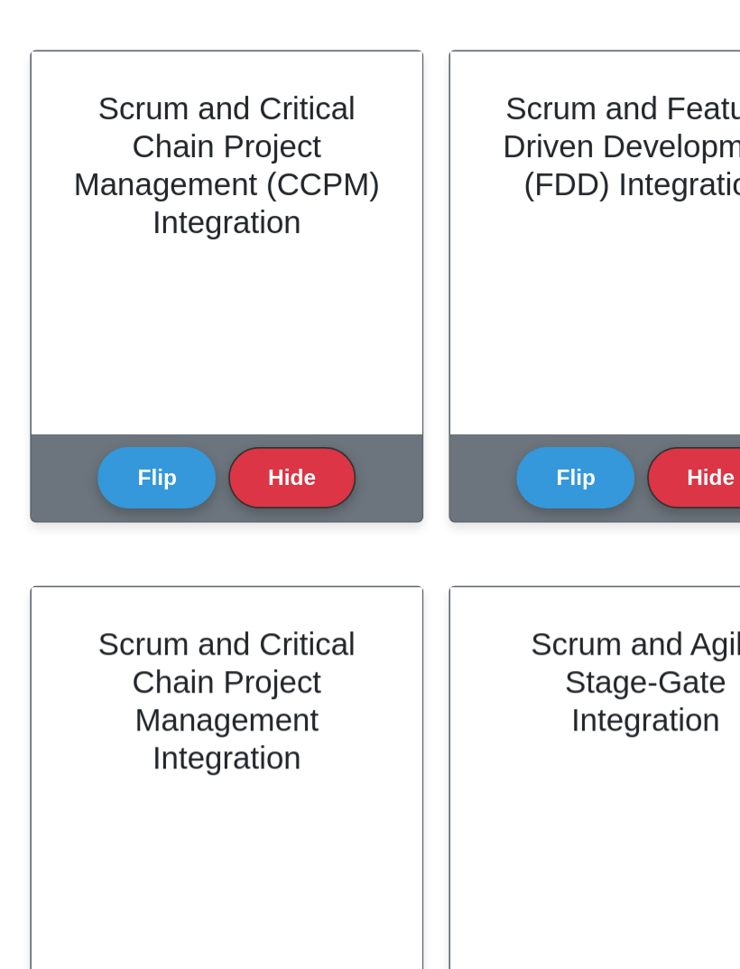
click at [176, 312] on button "Flip" at bounding box center [210, 329] width 68 height 35
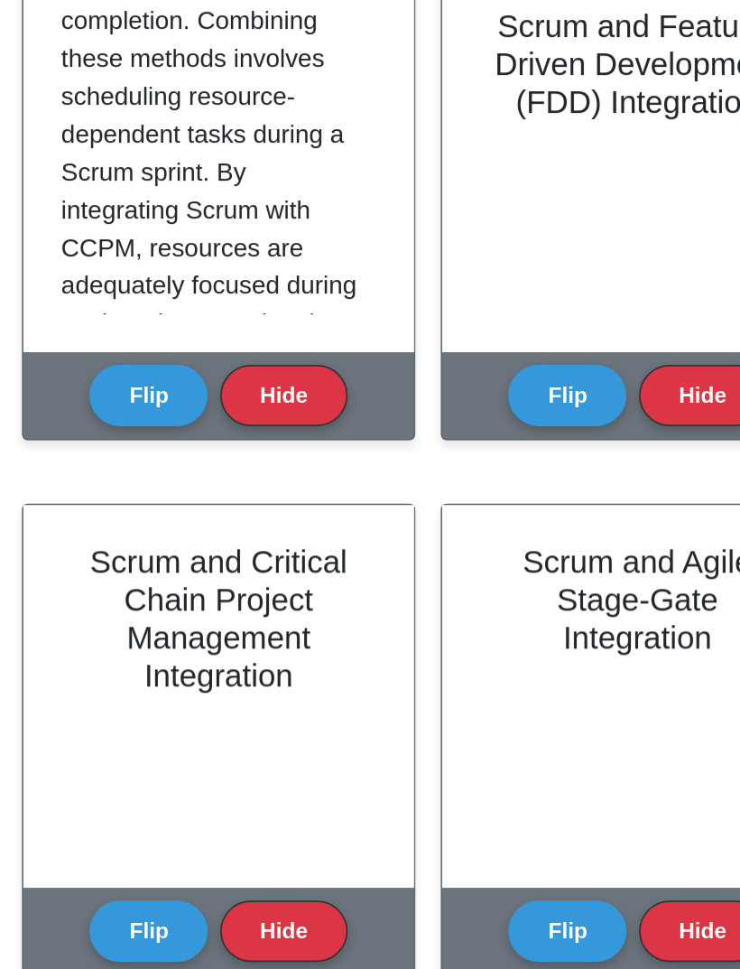
scroll to position [218, 0]
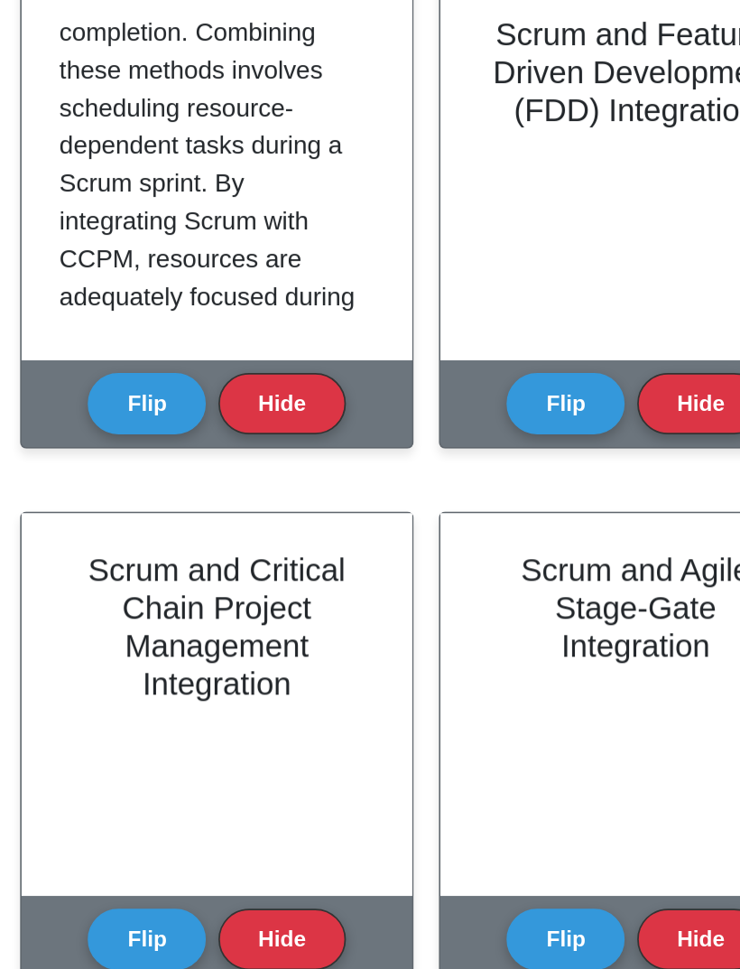
click at [251, 312] on button "Hide" at bounding box center [287, 329] width 72 height 35
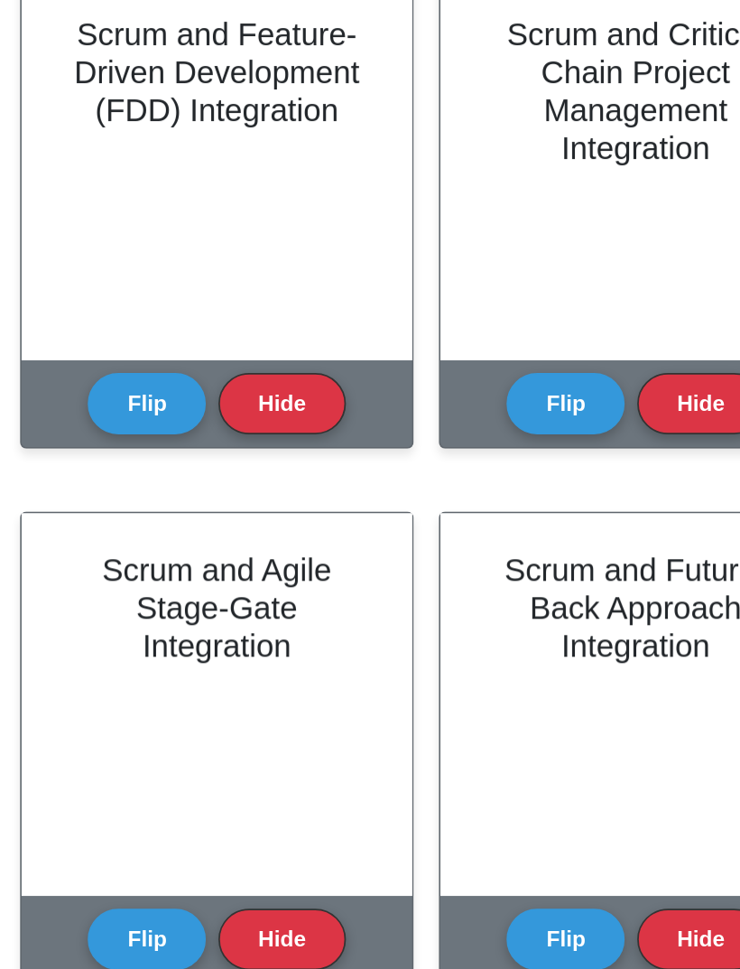
click at [176, 312] on button "Flip" at bounding box center [210, 329] width 68 height 35
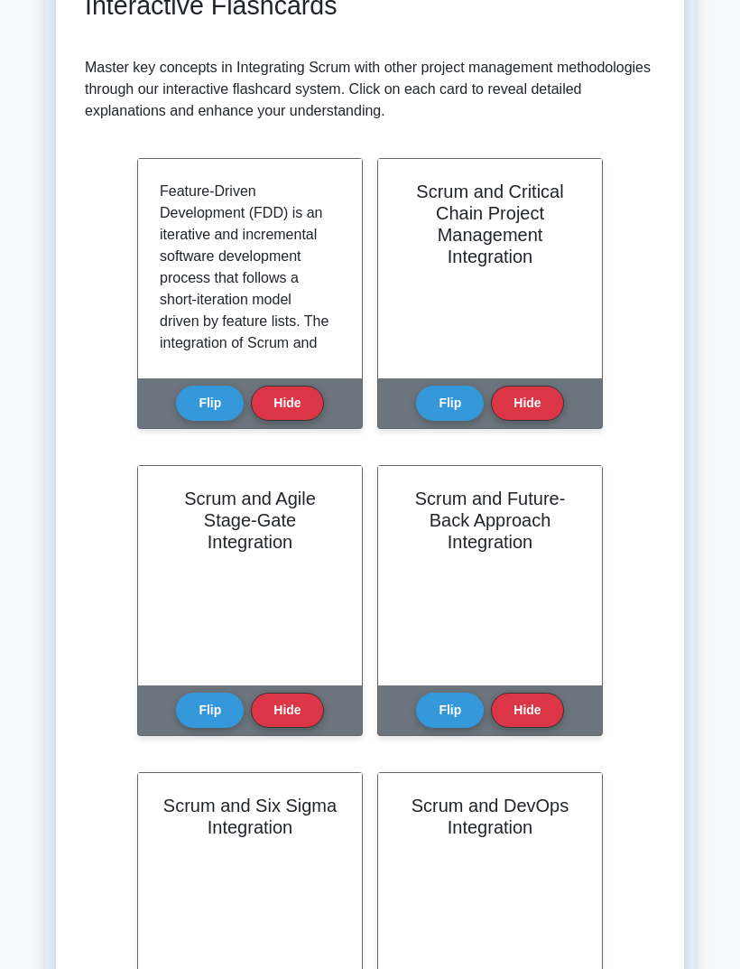
scroll to position [336, 0]
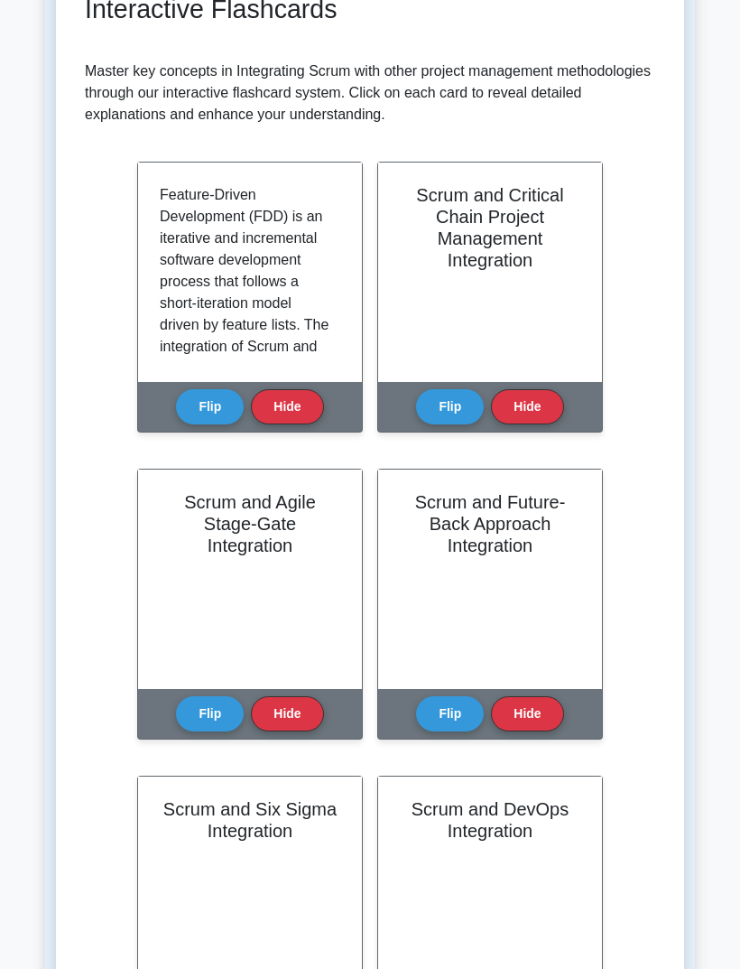
click at [290, 244] on p "Feature-Driven Development (FDD) is an iterative and incremental software devel…" at bounding box center [246, 455] width 173 height 542
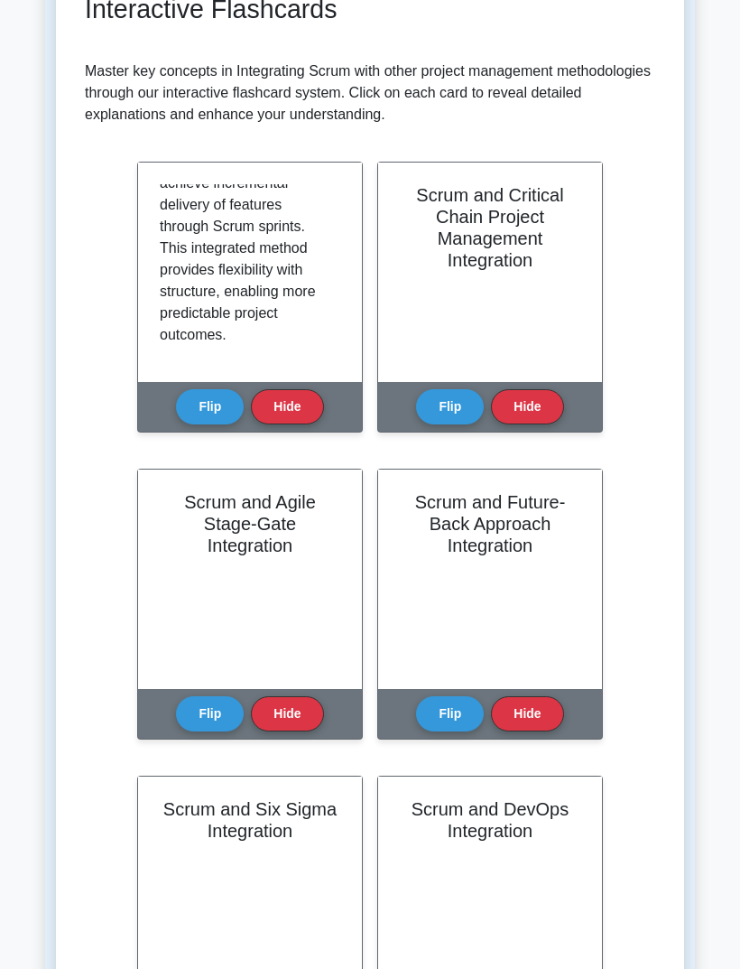
scroll to position [455, 0]
click at [303, 389] on button "Hide" at bounding box center [287, 406] width 72 height 35
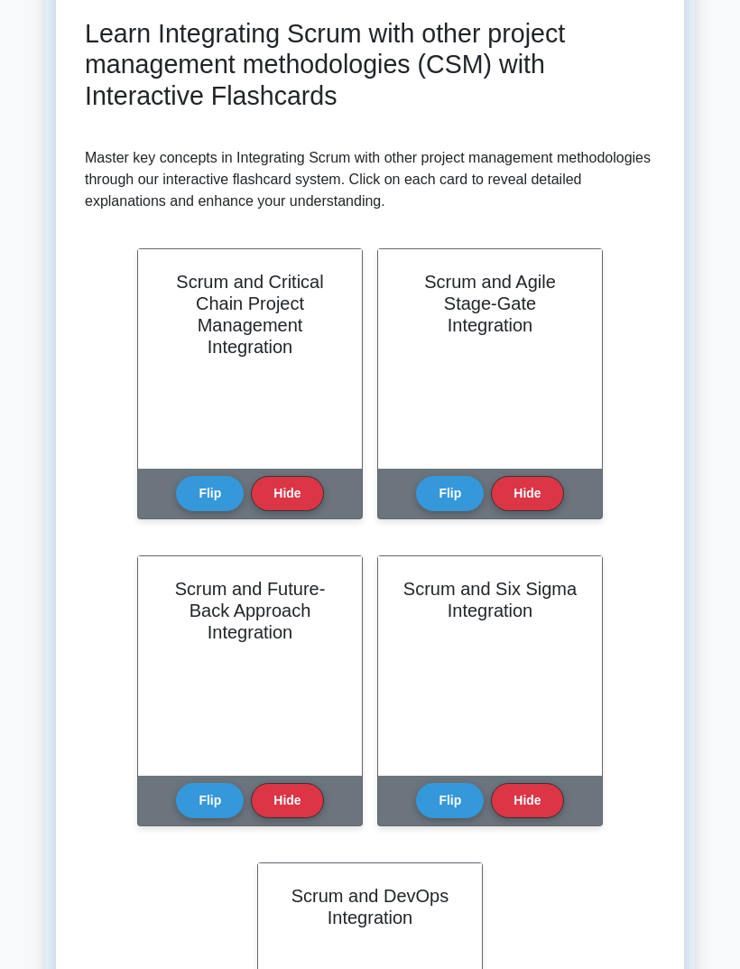
scroll to position [249, 0]
click at [222, 493] on button "Flip" at bounding box center [210, 493] width 68 height 35
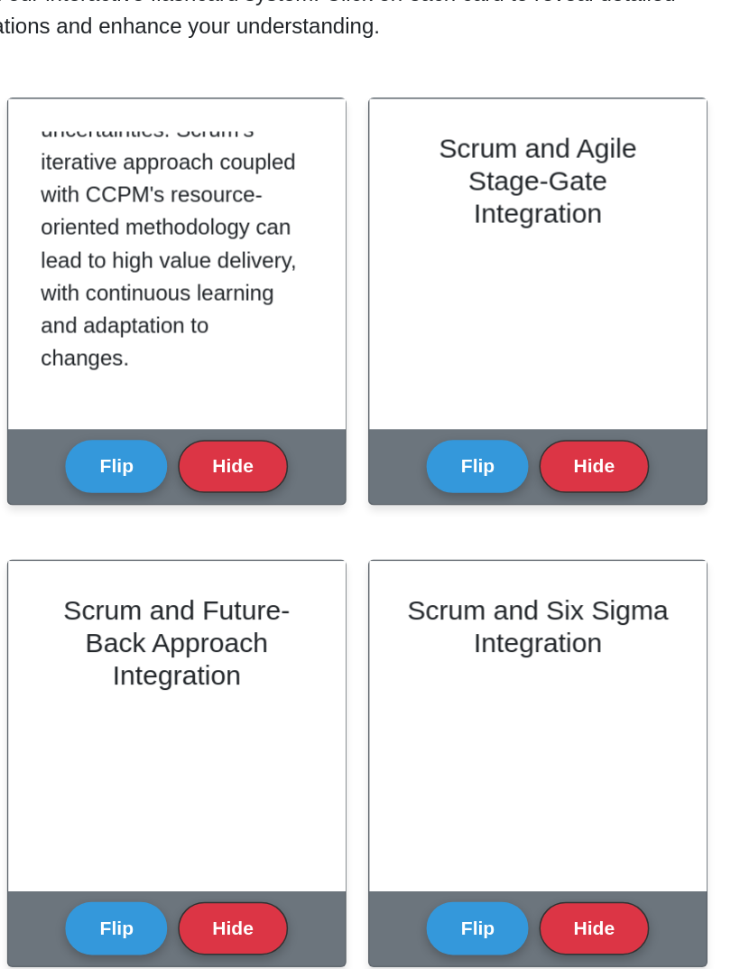
scroll to position [380, 0]
click at [251, 449] on button "Hide" at bounding box center [287, 466] width 72 height 35
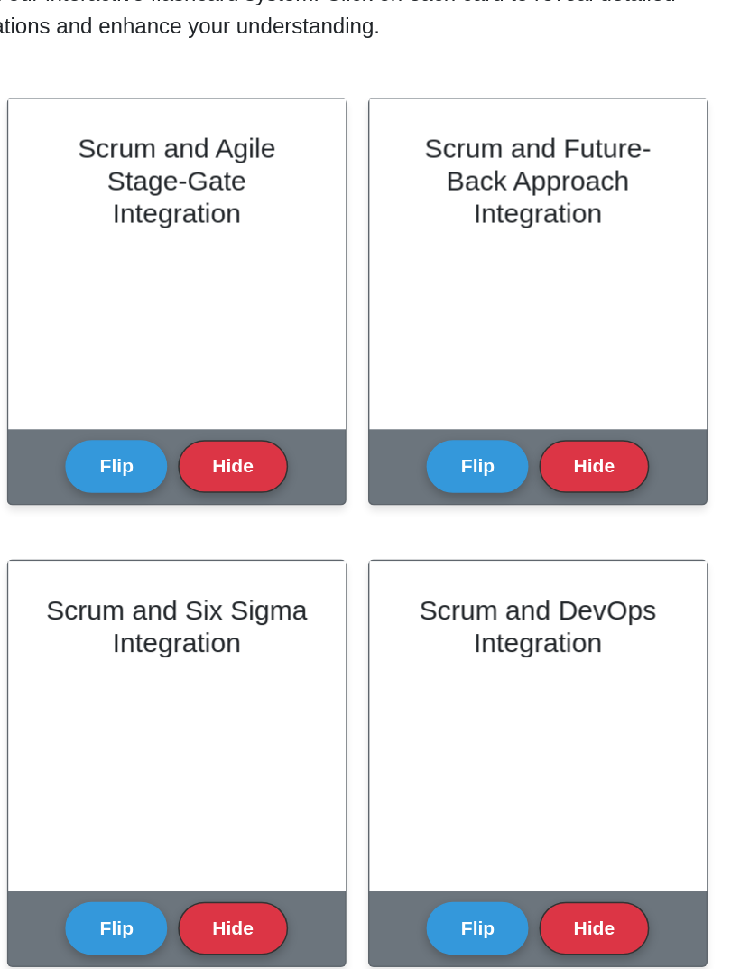
click at [176, 449] on button "Flip" at bounding box center [210, 466] width 68 height 35
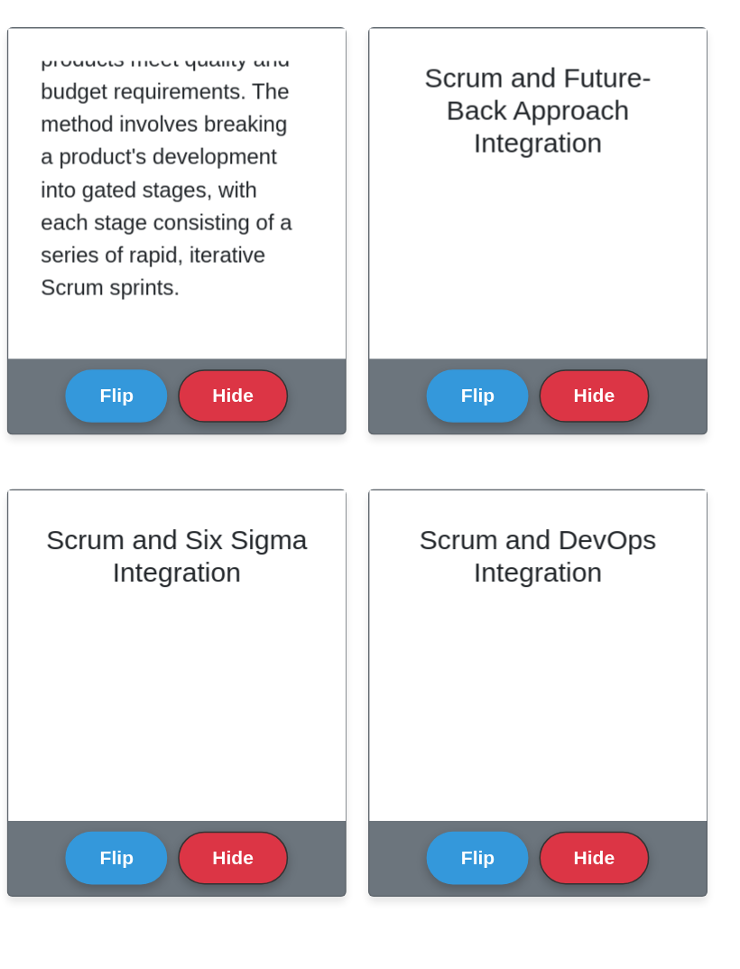
scroll to position [337, 0]
click at [251, 449] on button "Hide" at bounding box center [287, 466] width 72 height 35
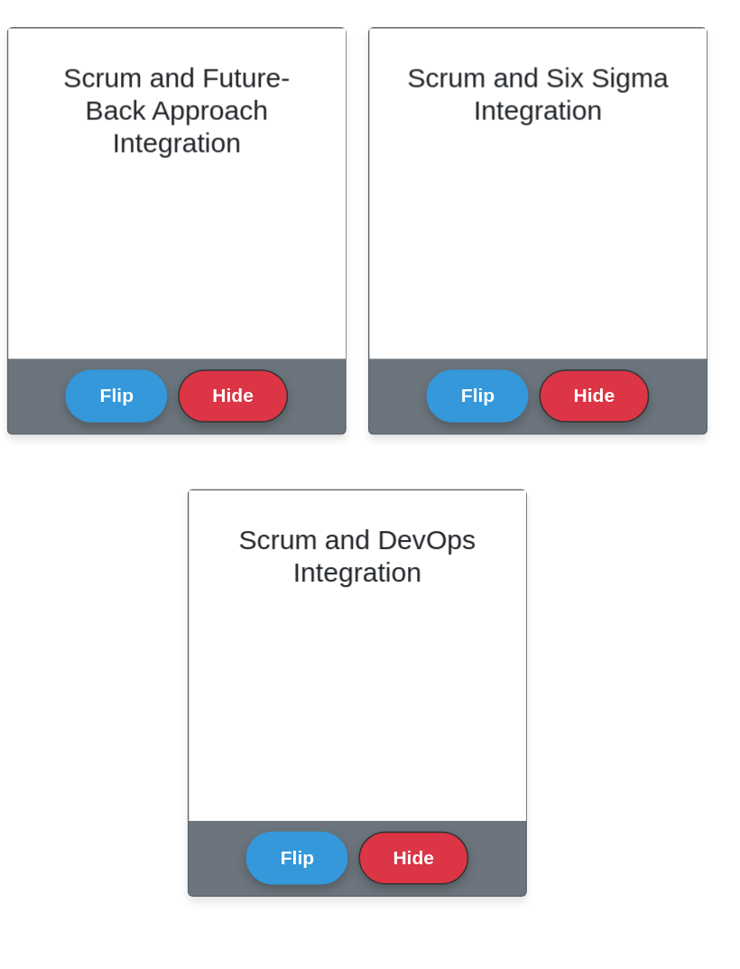
click at [176, 449] on button "Flip" at bounding box center [210, 466] width 68 height 35
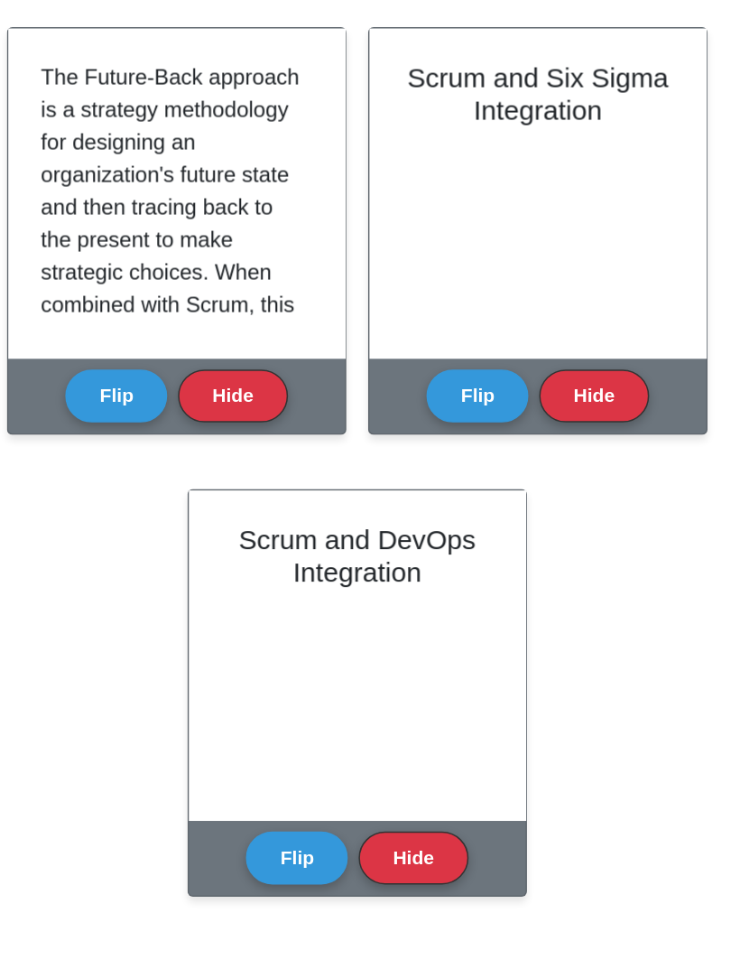
click at [176, 449] on button "Flip" at bounding box center [210, 466] width 68 height 35
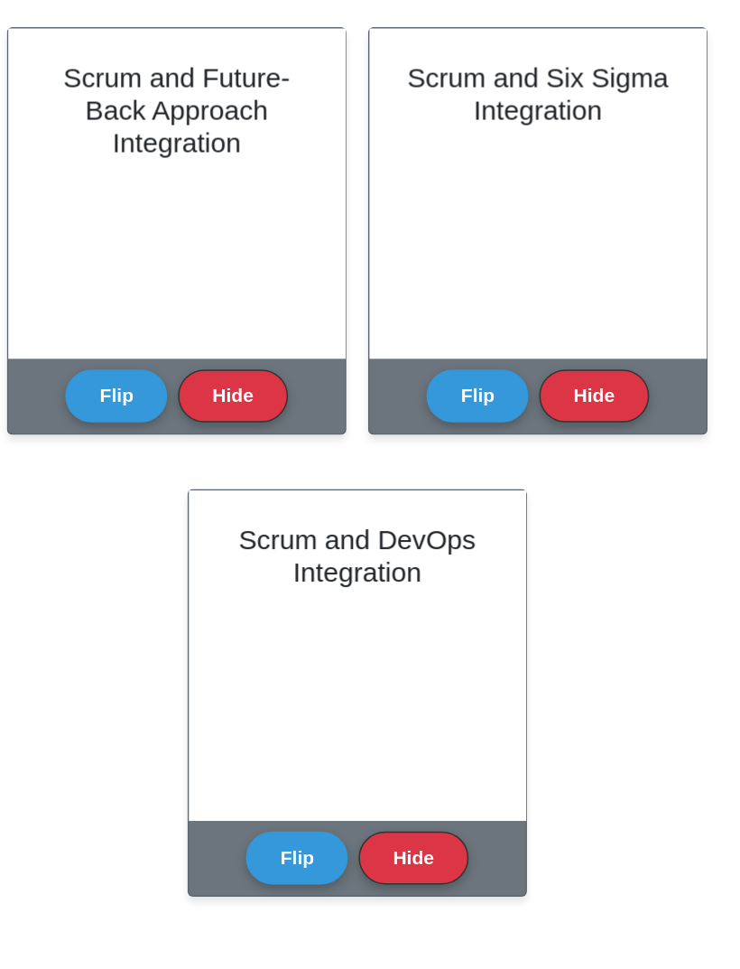
click at [176, 449] on button "Flip" at bounding box center [210, 466] width 68 height 35
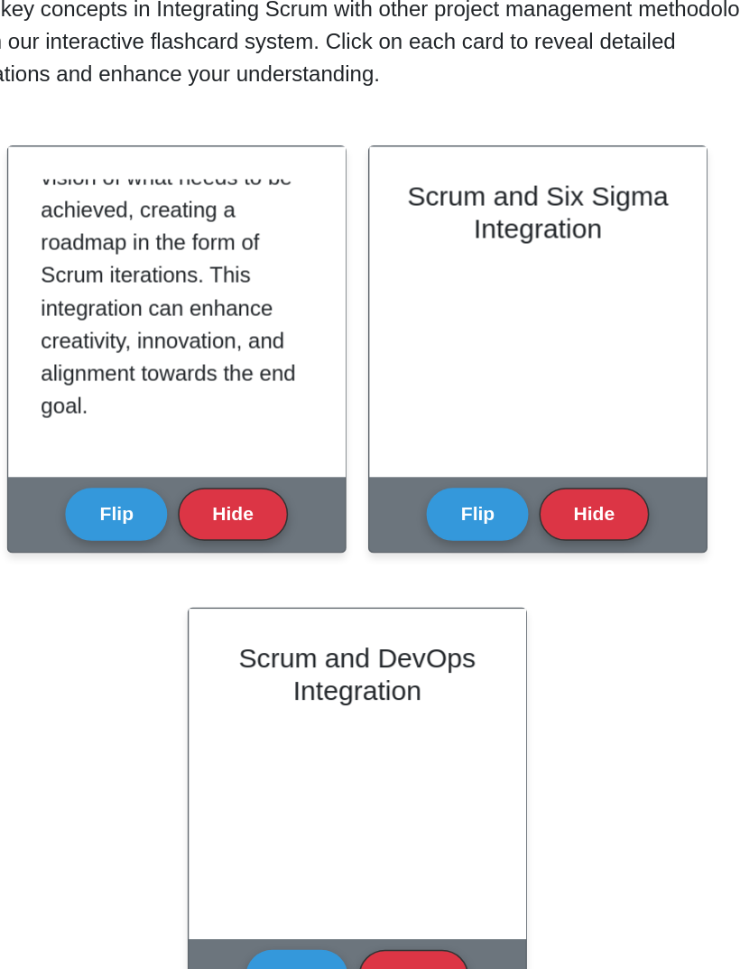
scroll to position [272, 0]
click at [251, 449] on button "Hide" at bounding box center [287, 466] width 72 height 35
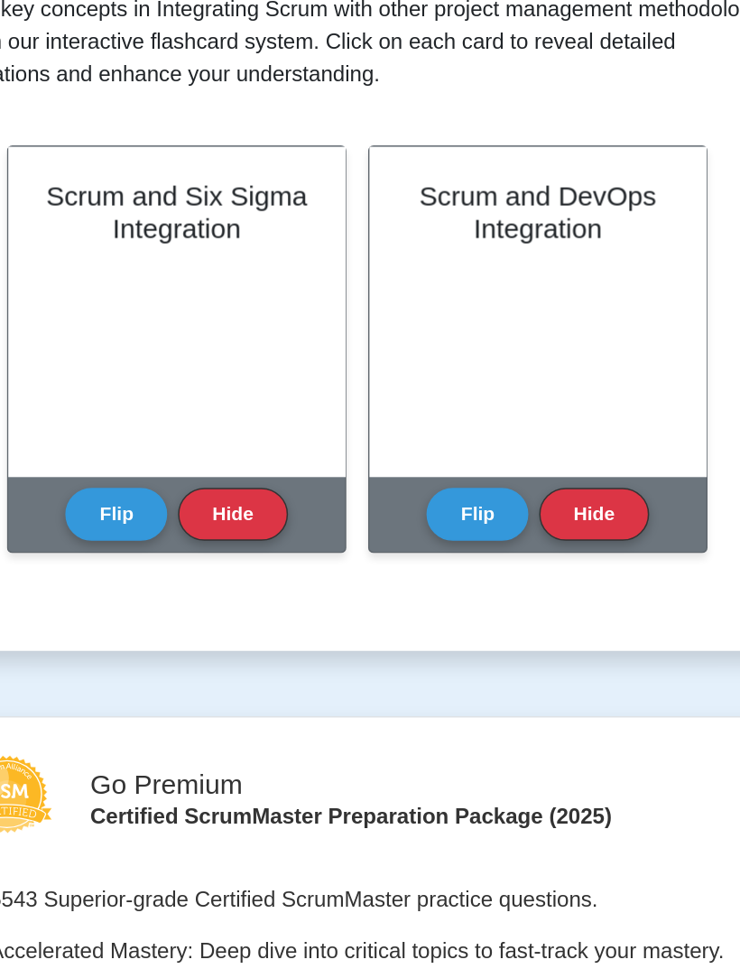
click at [176, 449] on button "Flip" at bounding box center [210, 466] width 68 height 35
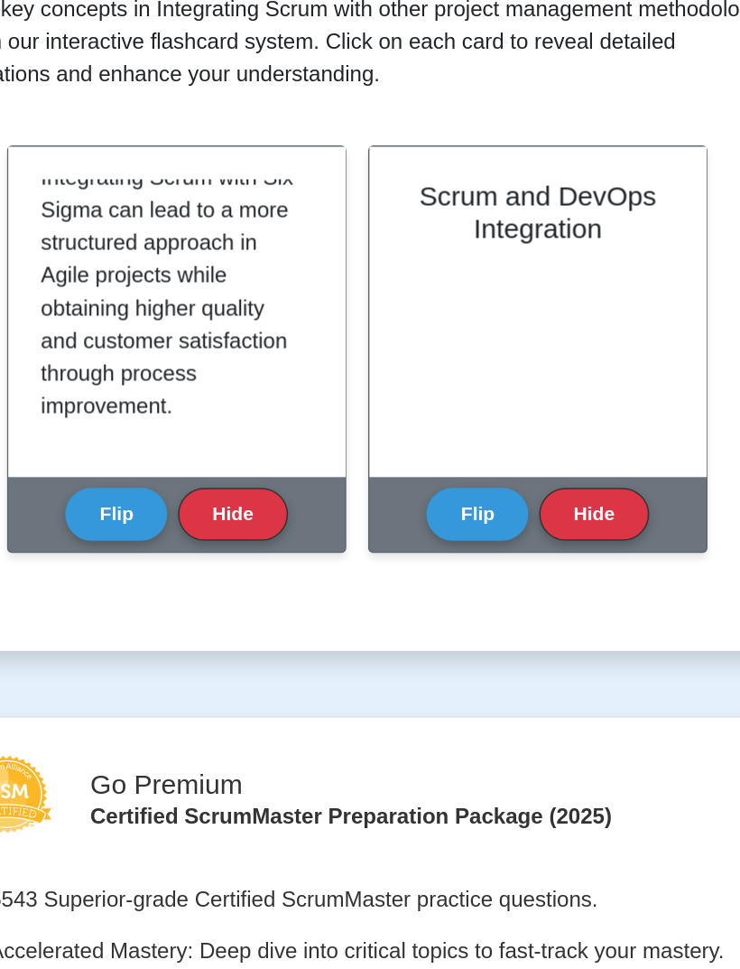
scroll to position [293, 0]
click at [251, 449] on button "Hide" at bounding box center [287, 466] width 72 height 35
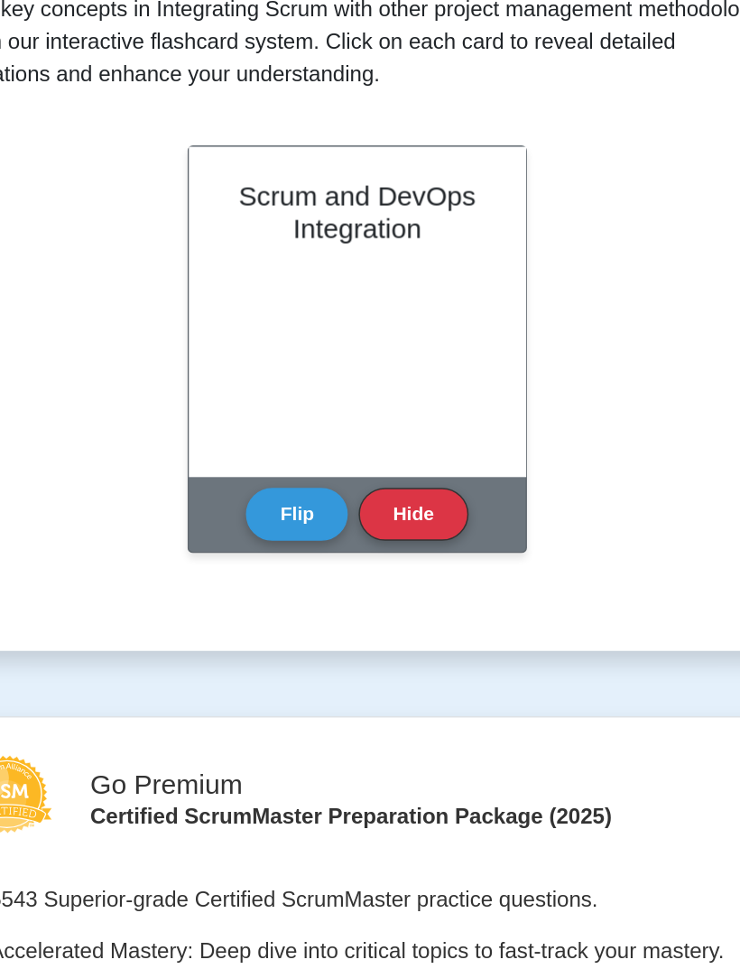
click at [296, 449] on button "Flip" at bounding box center [330, 466] width 68 height 35
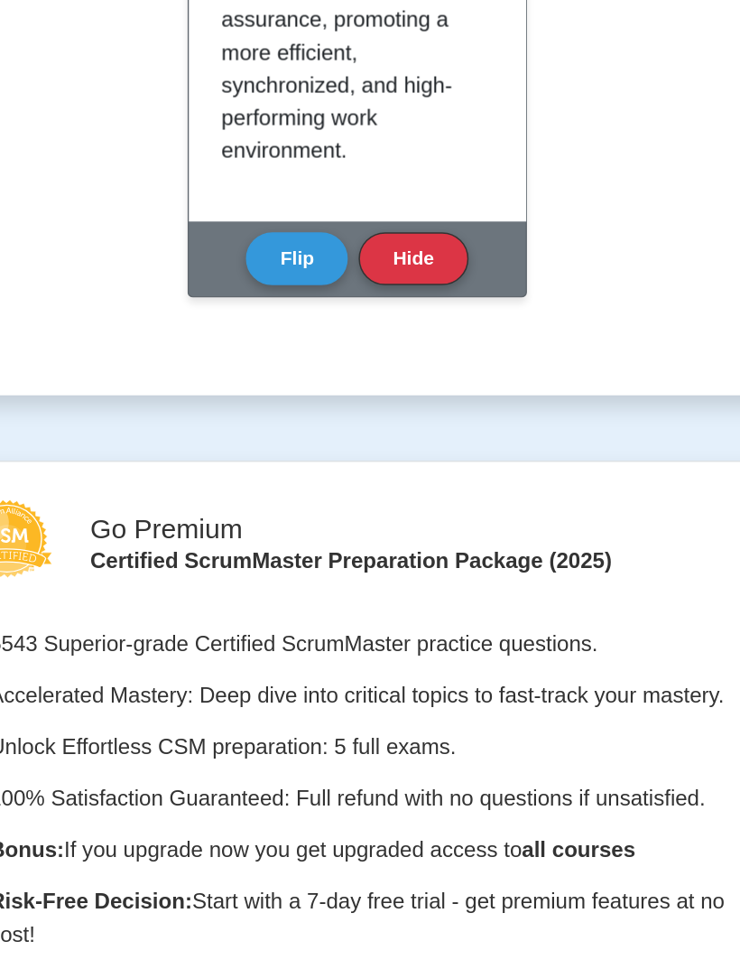
scroll to position [296, 0]
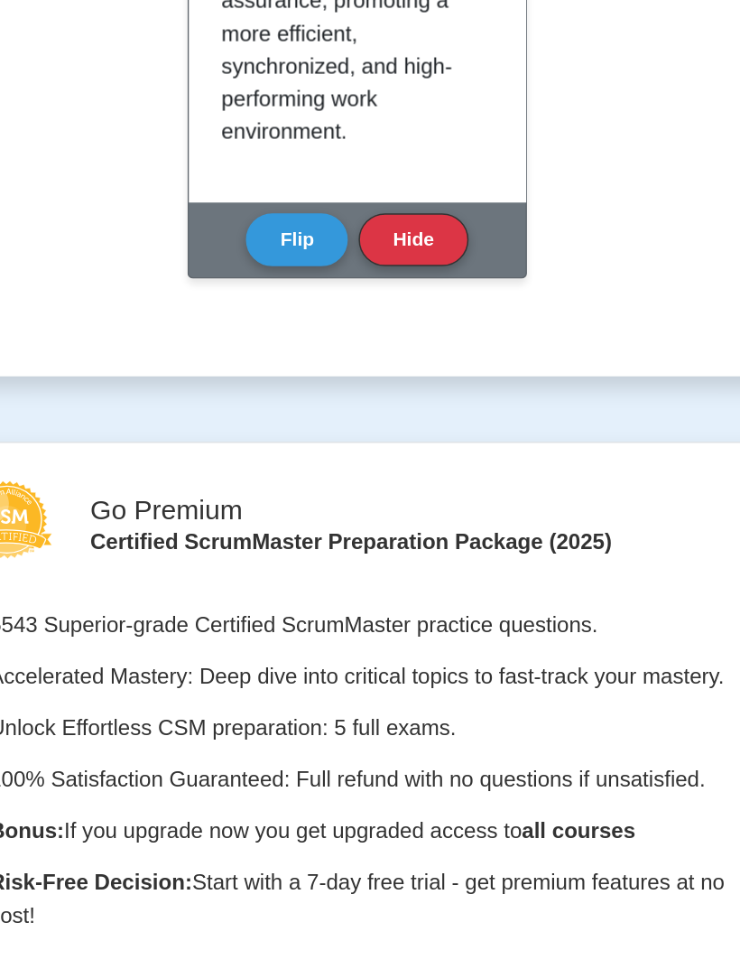
click at [371, 429] on button "Hide" at bounding box center [407, 446] width 72 height 35
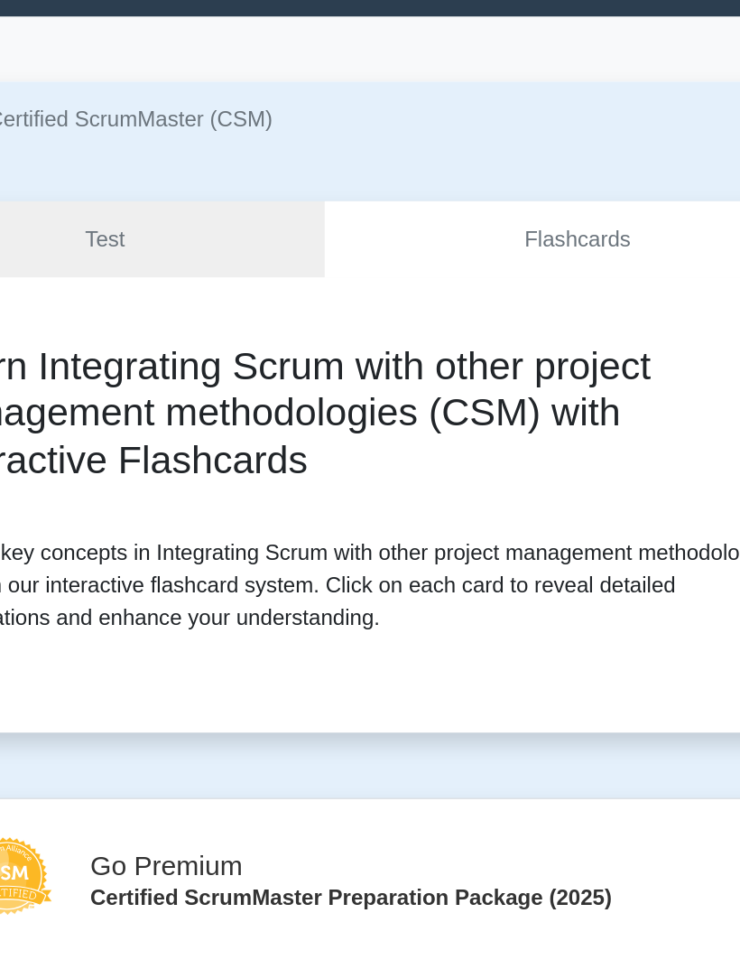
scroll to position [0, 0]
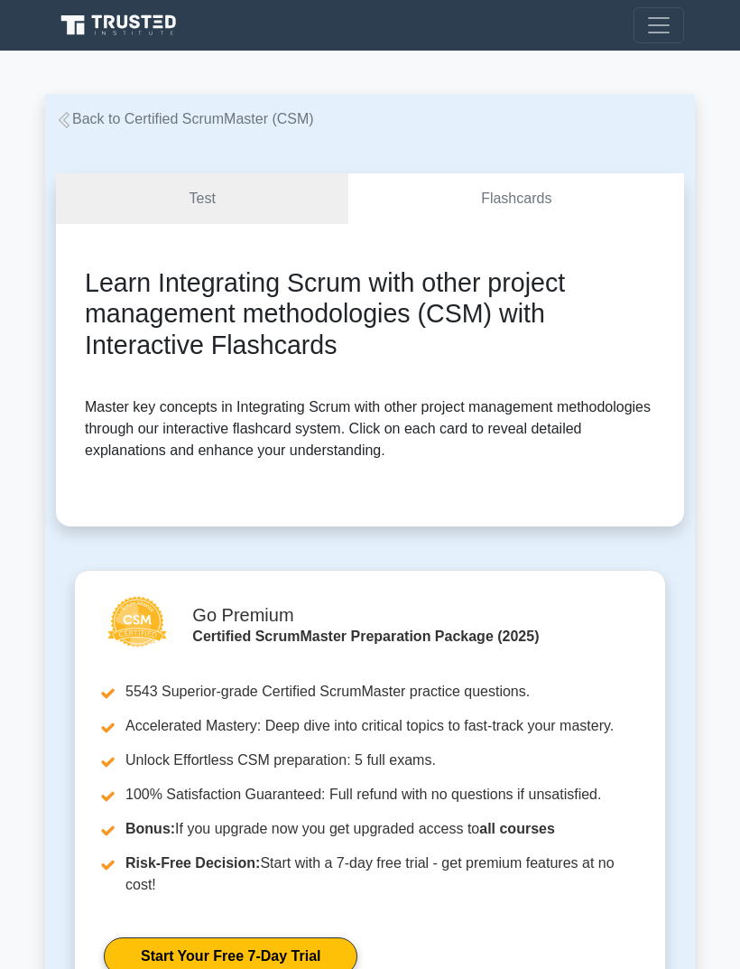
click at [277, 183] on link "Test" at bounding box center [202, 198] width 292 height 51
click at [142, 199] on link "Test" at bounding box center [202, 198] width 292 height 51
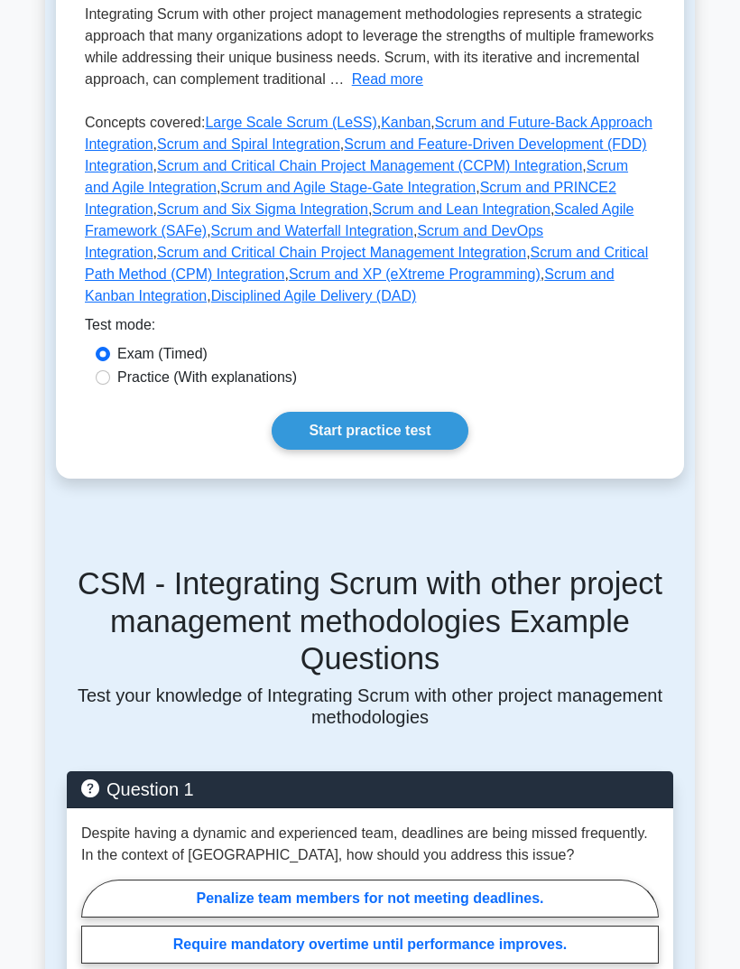
scroll to position [483, 0]
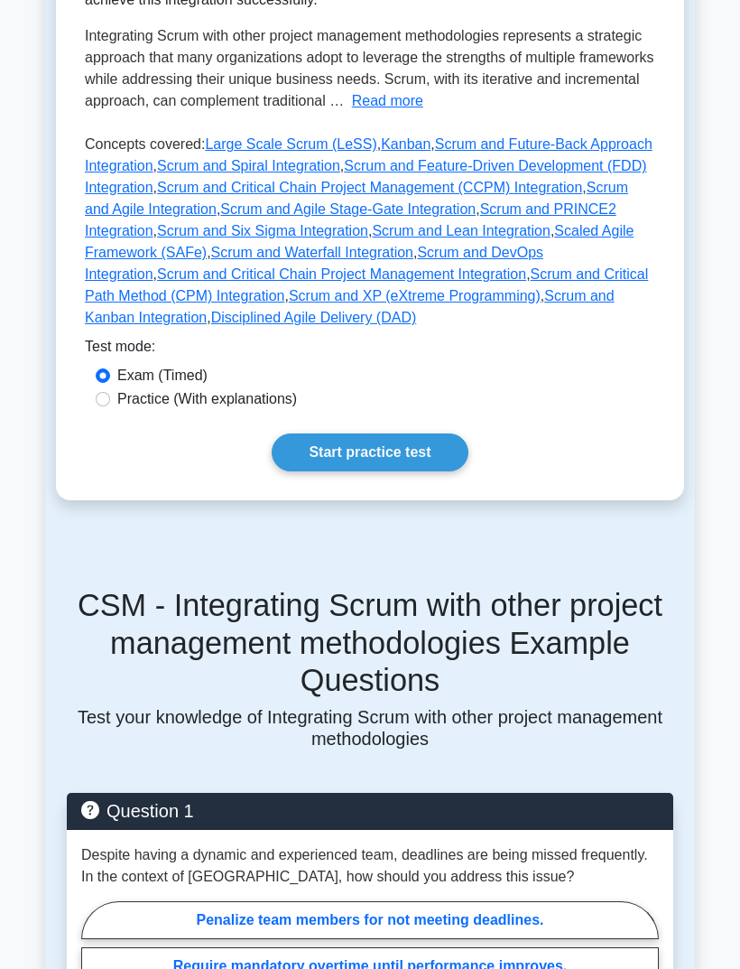
click at [422, 471] on link "Start practice test" at bounding box center [370, 452] width 196 height 38
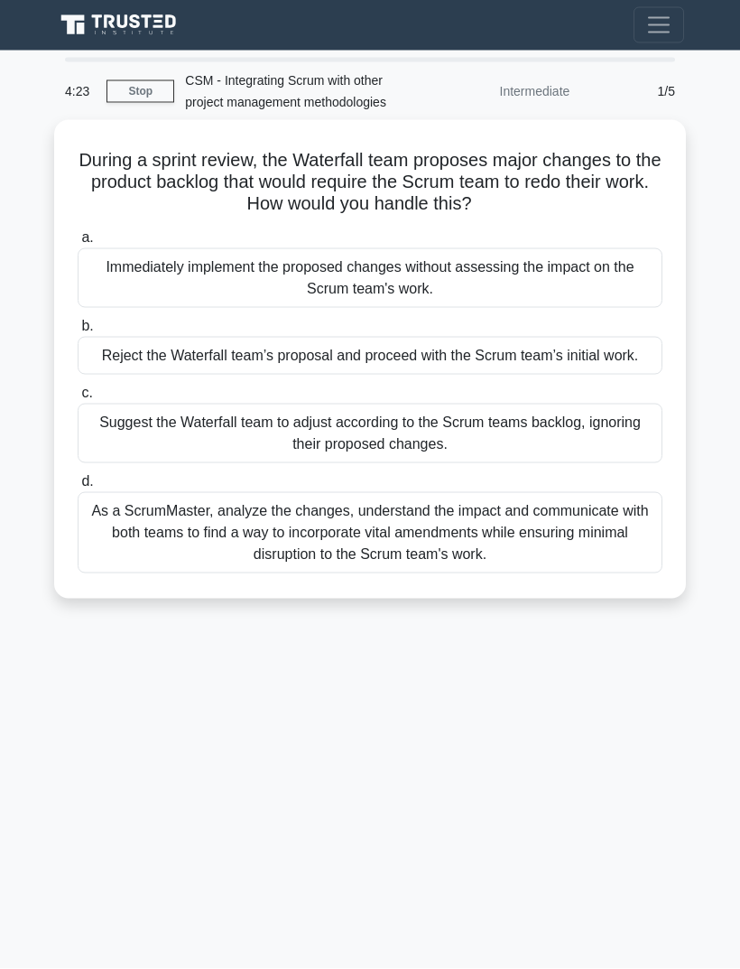
scroll to position [54, 0]
click at [599, 505] on div "As a ScrumMaster, analyze the changes, understand the impact and communicate wi…" at bounding box center [370, 532] width 585 height 81
click at [78, 487] on input "d. As a ScrumMaster, analyze the changes, understand the impact and communicate…" at bounding box center [78, 482] width 0 height 12
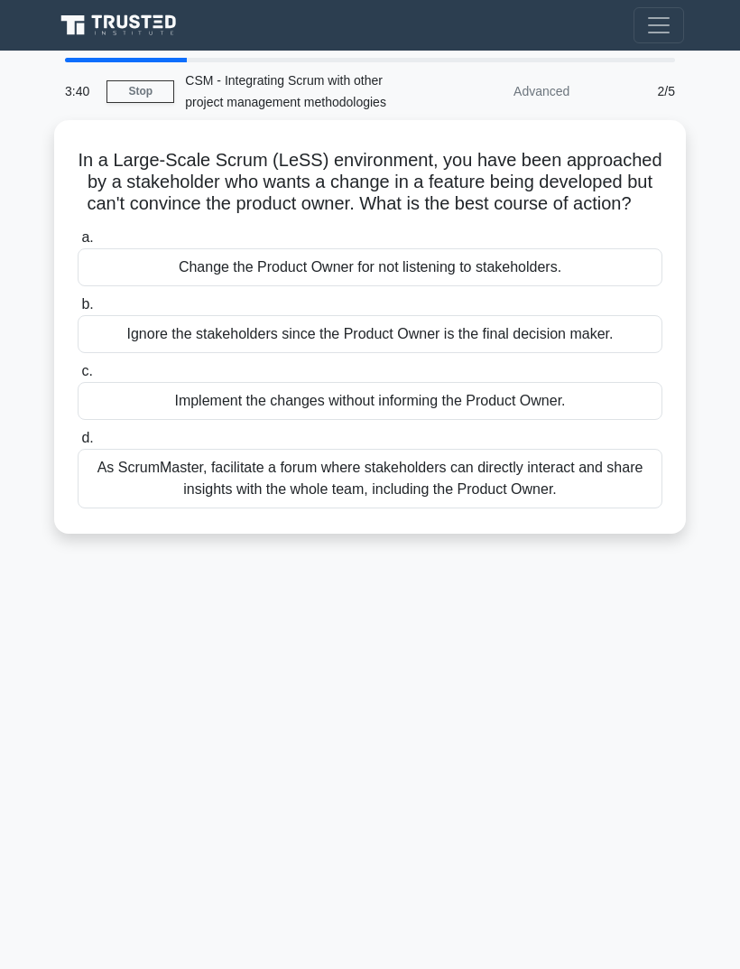
scroll to position [58, 0]
click at [420, 454] on div "As ScrumMaster, facilitate a forum where stakeholders can directly interact and…" at bounding box center [370, 479] width 585 height 60
click at [78, 444] on input "d. As ScrumMaster, facilitate a forum where stakeholders can directly interact …" at bounding box center [78, 438] width 0 height 12
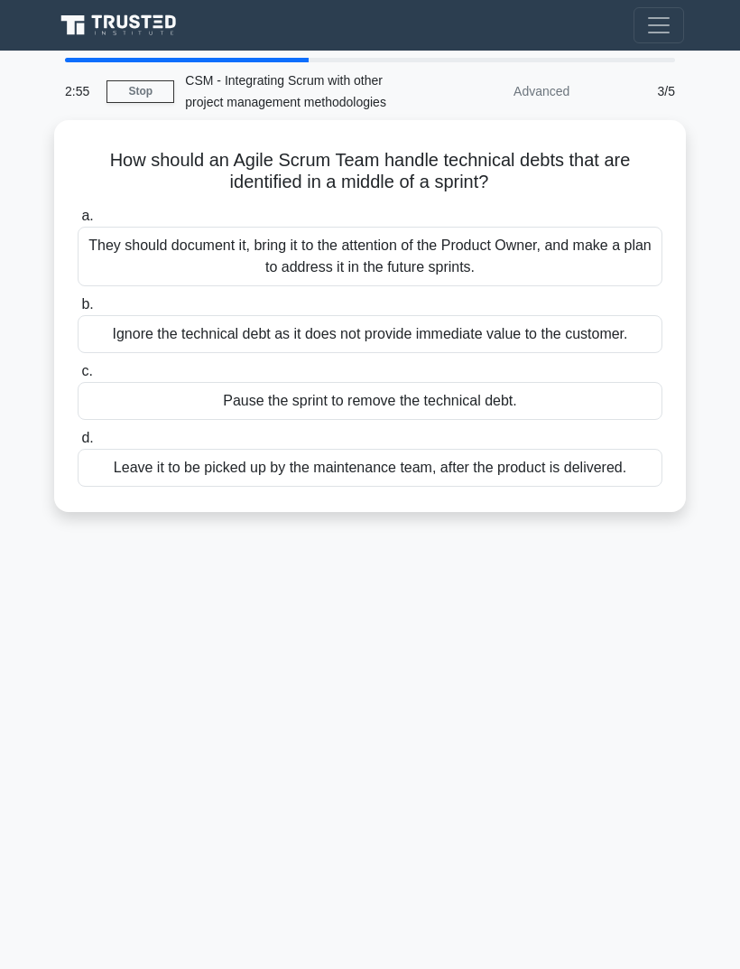
click at [553, 386] on div "Pause the sprint to remove the technical debt." at bounding box center [370, 401] width 585 height 38
click at [78, 377] on input "c. Pause the sprint to remove the technical debt." at bounding box center [78, 372] width 0 height 12
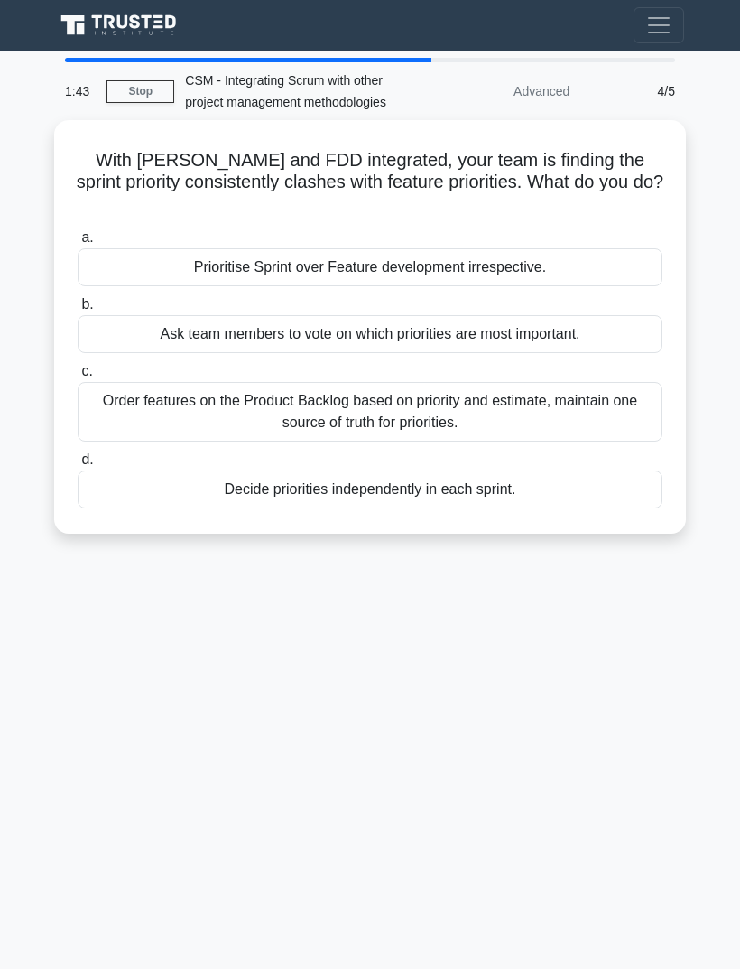
click at [82, 470] on div "Decide priorities independently in each sprint." at bounding box center [370, 489] width 585 height 38
click at [78, 454] on input "d. Decide priorities independently in each sprint." at bounding box center [78, 460] width 0 height 12
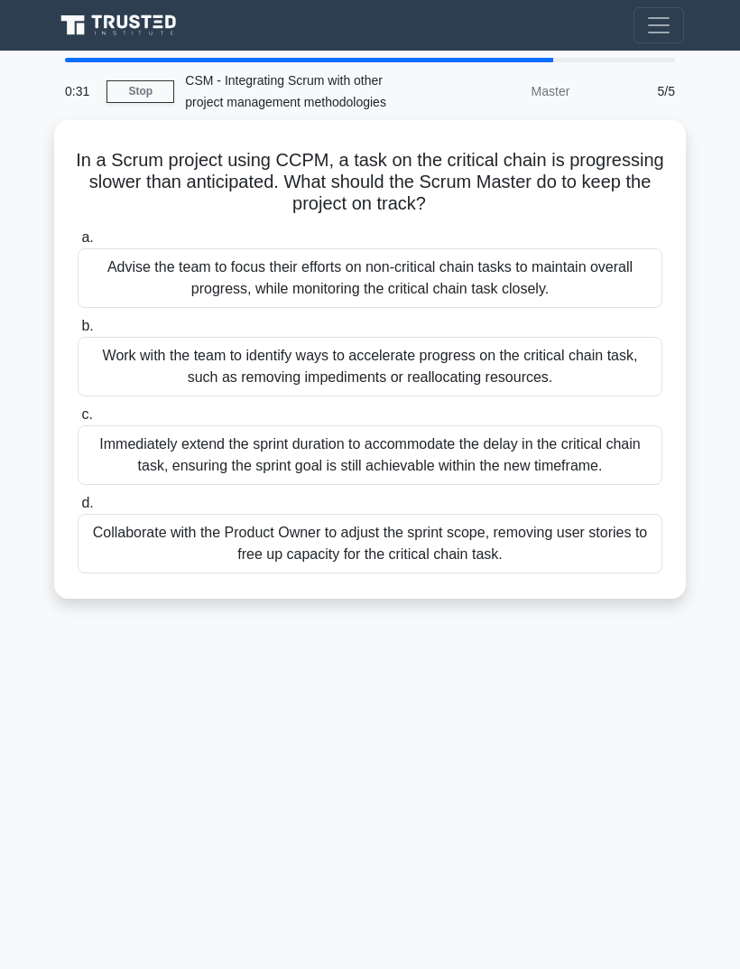
click at [583, 532] on div "Collaborate with the Product Owner to adjust the sprint scope, removing user st…" at bounding box center [370, 544] width 585 height 60
click at [78, 509] on input "d. Collaborate with the Product Owner to adjust the sprint scope, removing user…" at bounding box center [78, 503] width 0 height 12
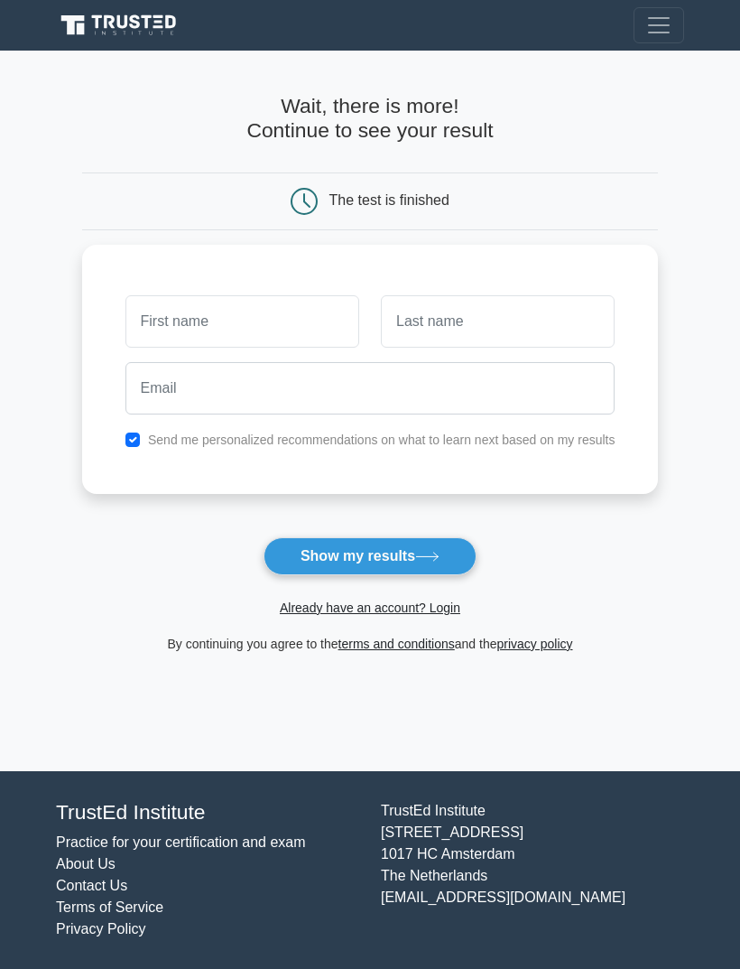
click at [131, 326] on input "text" at bounding box center [242, 321] width 234 height 52
type input "Sandip"
click at [562, 322] on input "text" at bounding box center [498, 321] width 234 height 52
type input "P"
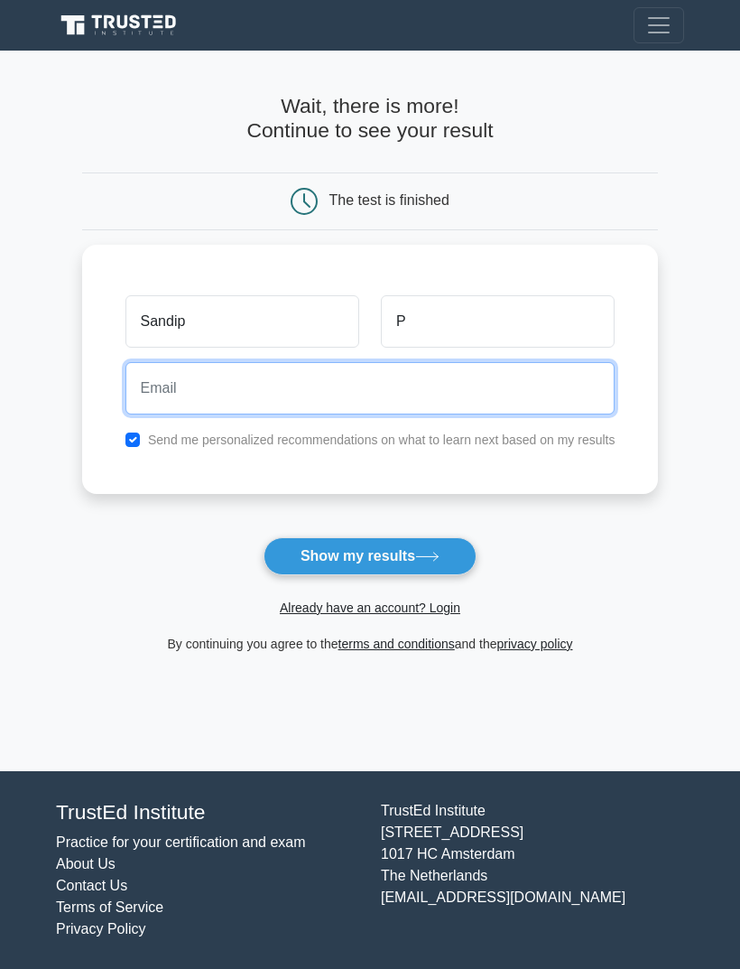
click at [552, 374] on input "email" at bounding box center [370, 388] width 490 height 52
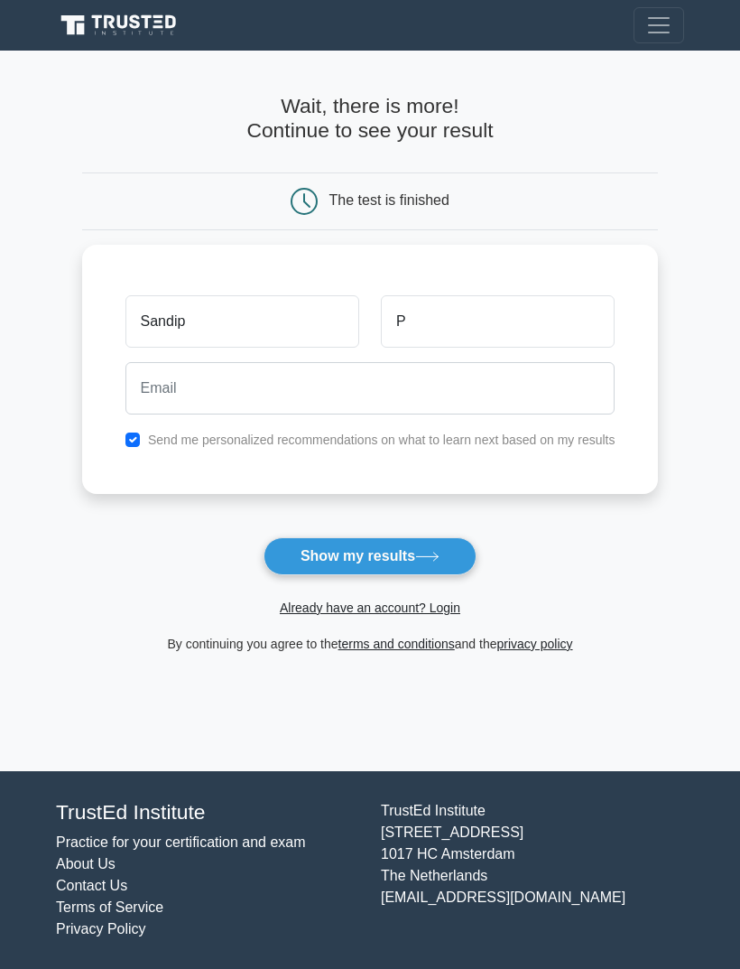
click at [438, 556] on icon at bounding box center [427, 556] width 22 height 8
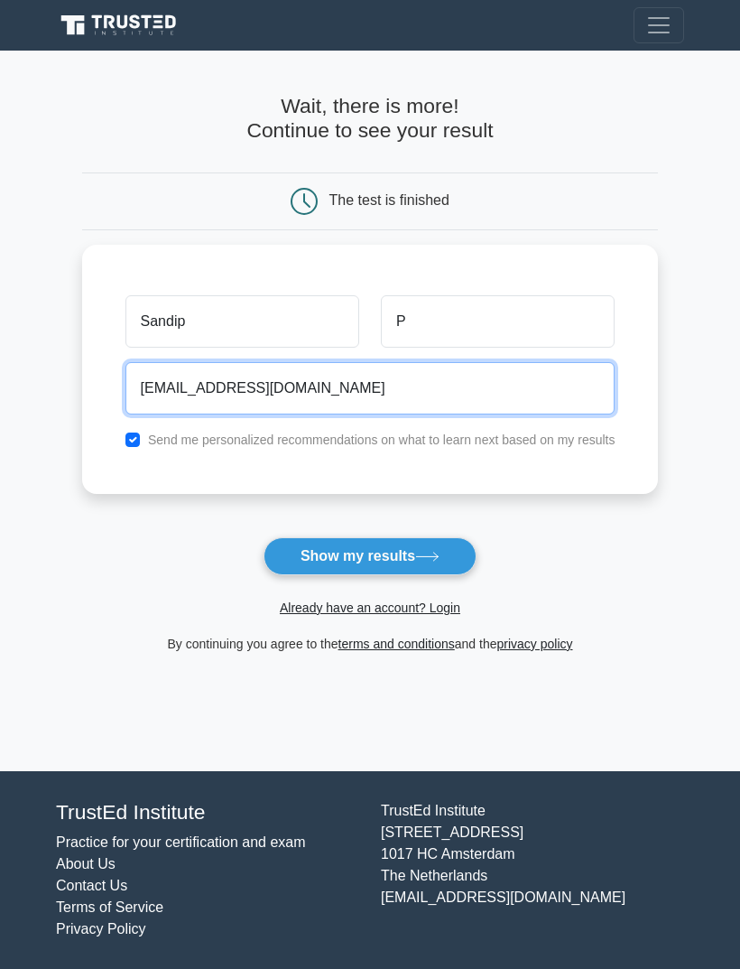
type input "[EMAIL_ADDRESS][DOMAIN_NAME]"
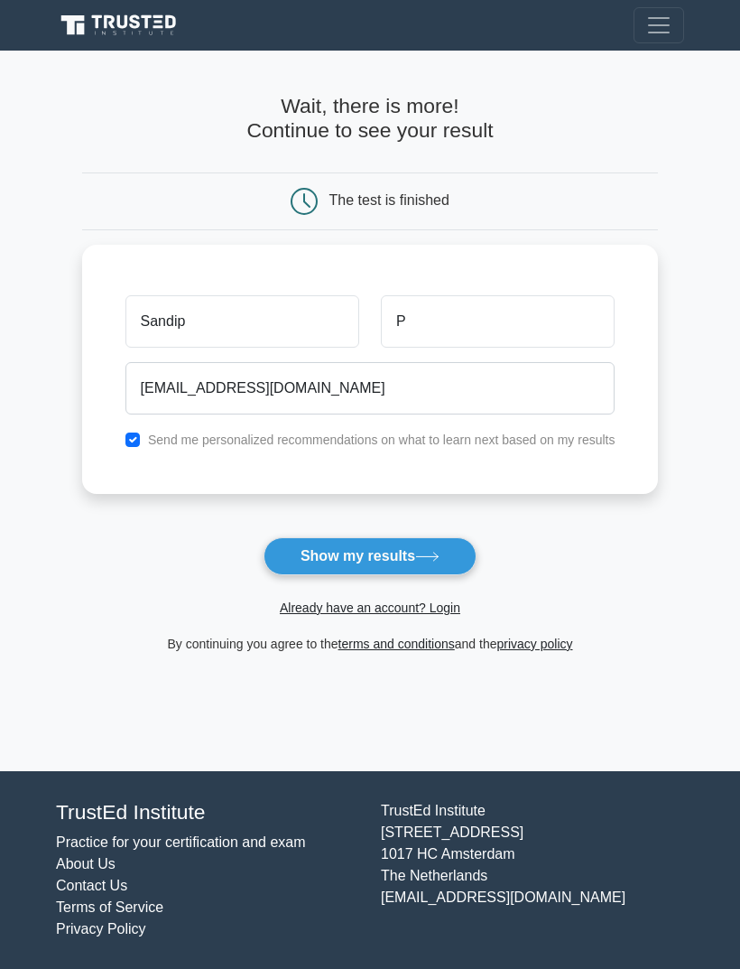
click at [419, 553] on button "Show my results" at bounding box center [370, 556] width 213 height 38
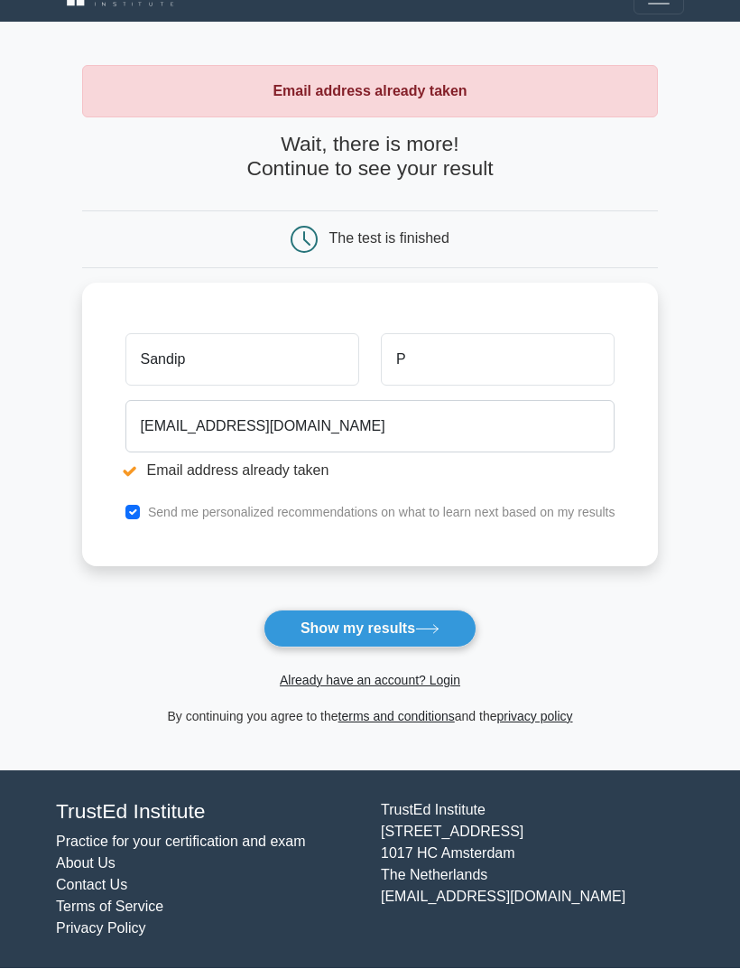
scroll to position [58, 0]
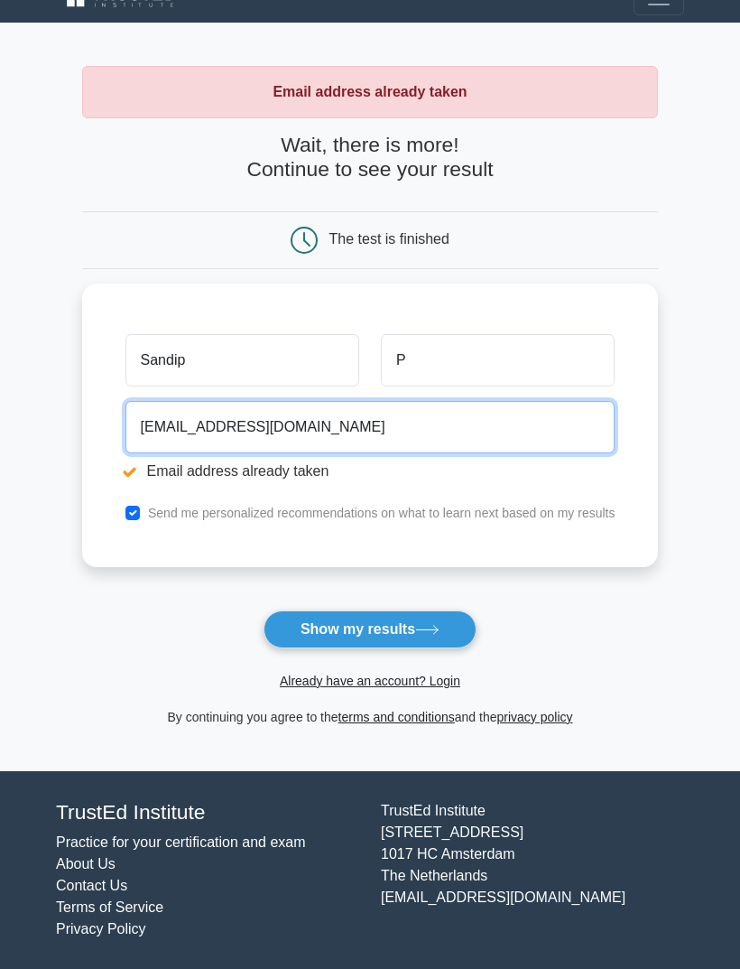
click at [176, 401] on input "sandy651@gmail.com" at bounding box center [370, 427] width 490 height 52
click at [174, 401] on input "sandy651@gmail.com" at bounding box center [370, 427] width 490 height 52
click at [165, 401] on input "sandy651@gmail.com" at bounding box center [370, 427] width 490 height 52
type input "sandy652@gmail.com"
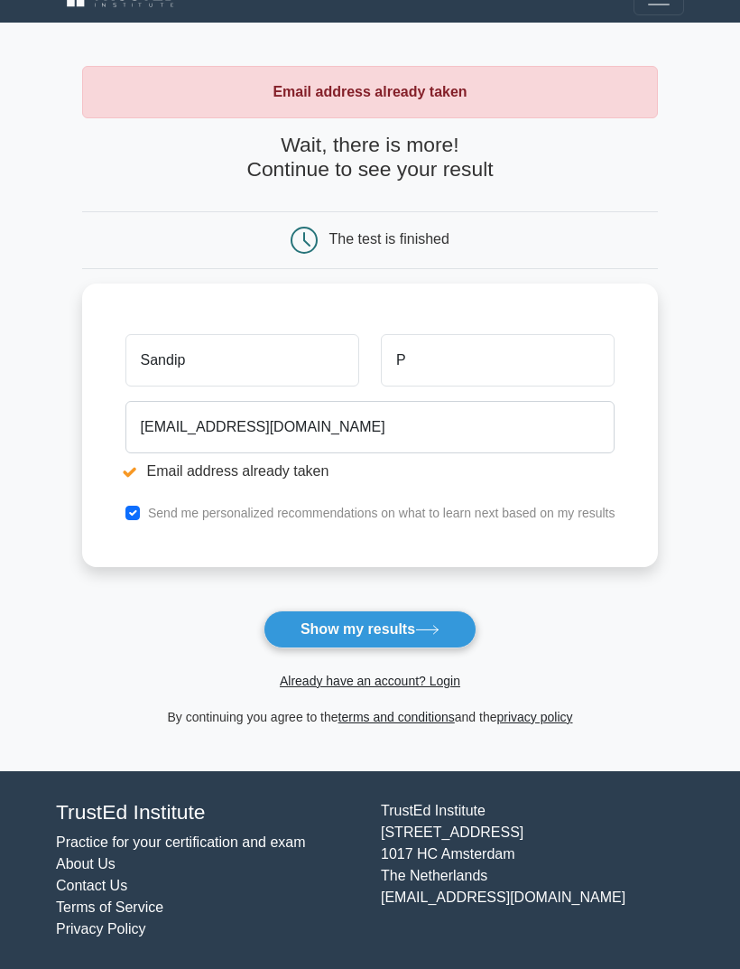
click at [423, 625] on icon at bounding box center [427, 630] width 24 height 10
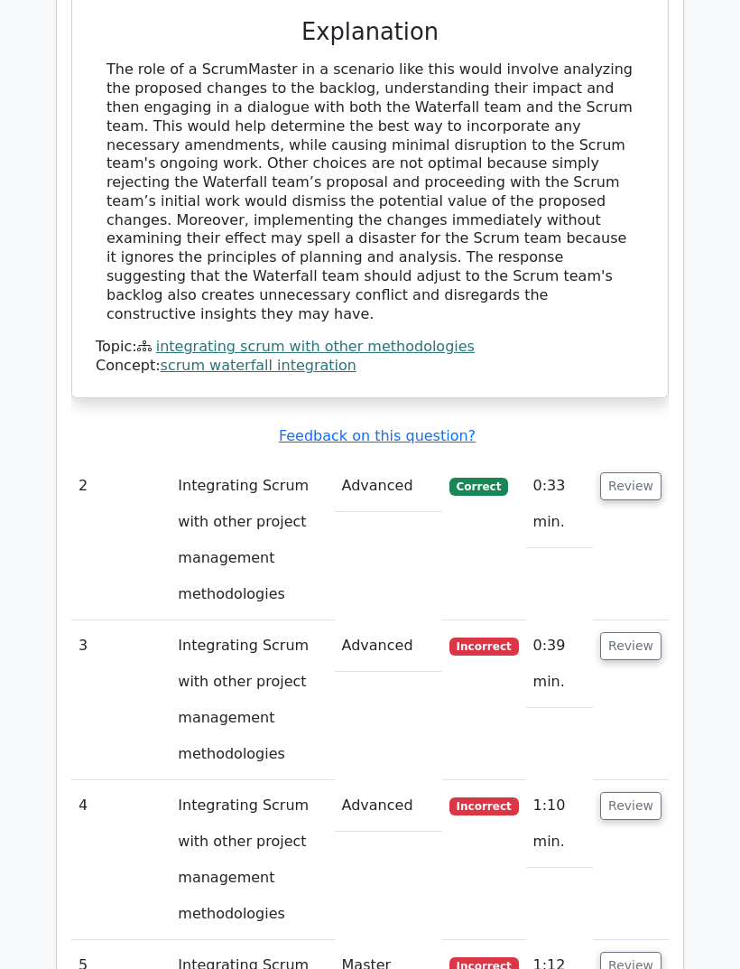
scroll to position [2107, 0]
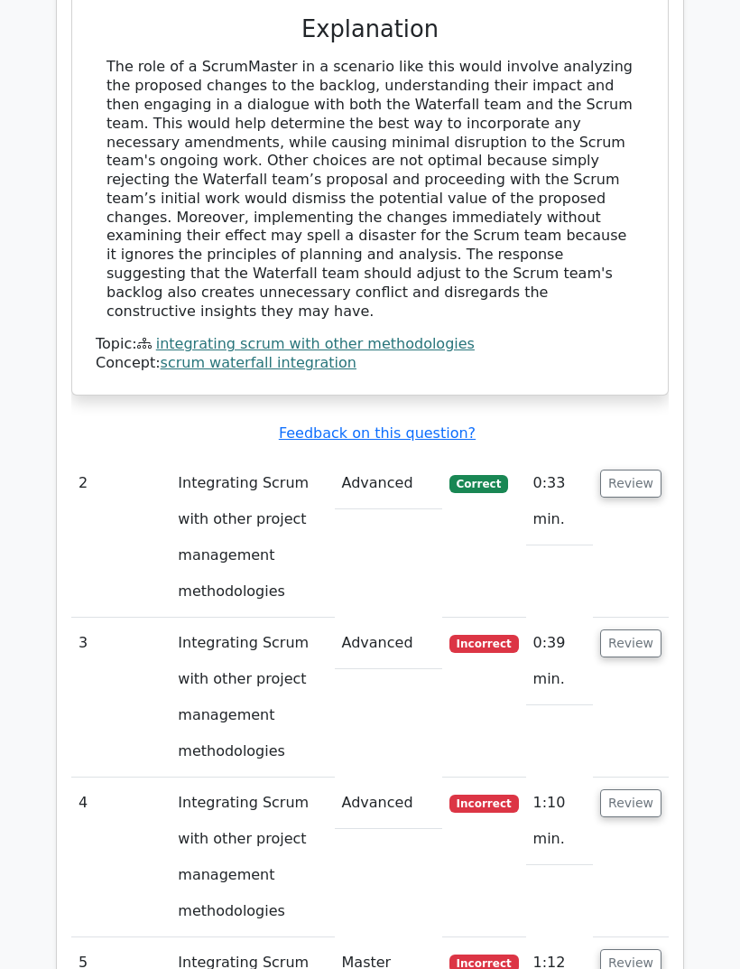
click at [635, 630] on button "Review" at bounding box center [630, 644] width 61 height 28
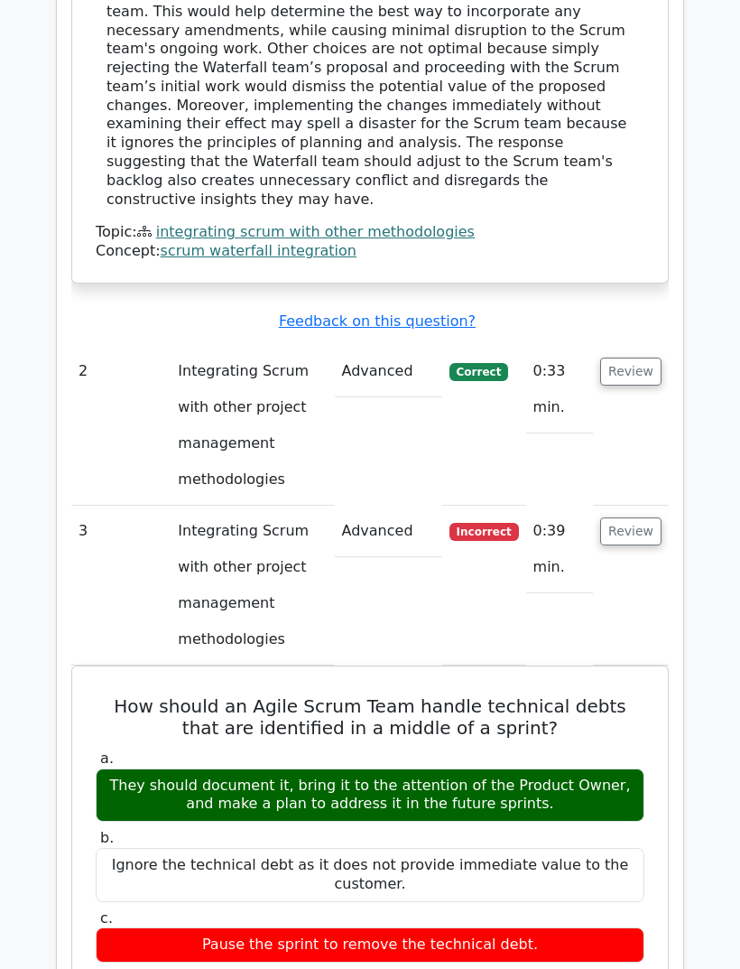
scroll to position [2220, 0]
click at [641, 517] on button "Review" at bounding box center [630, 531] width 61 height 28
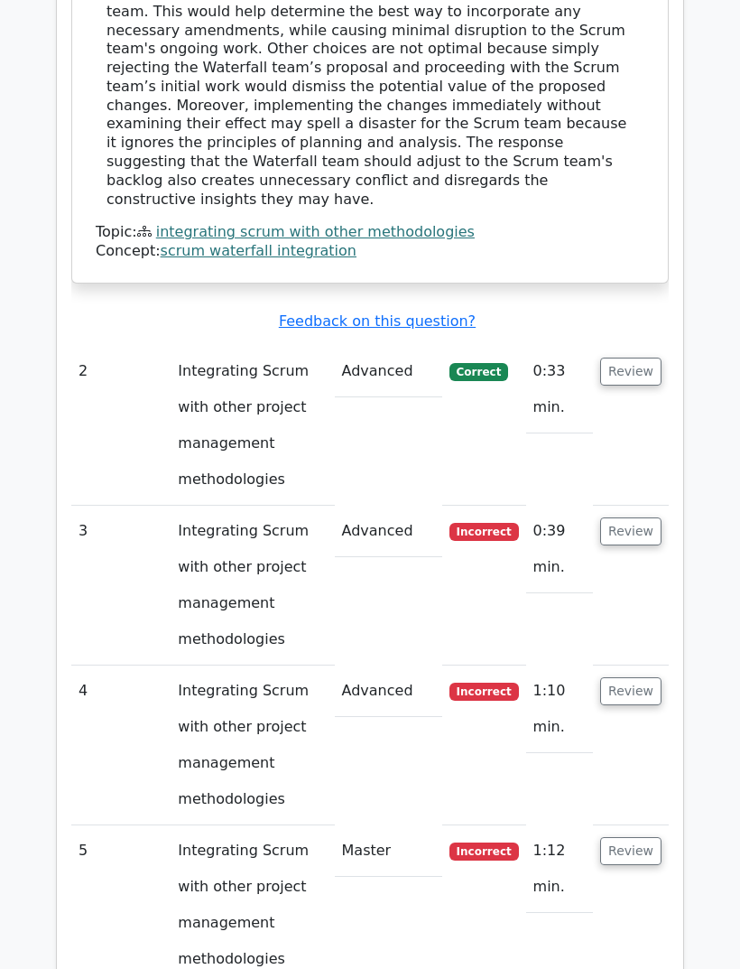
click at [635, 677] on button "Review" at bounding box center [630, 691] width 61 height 28
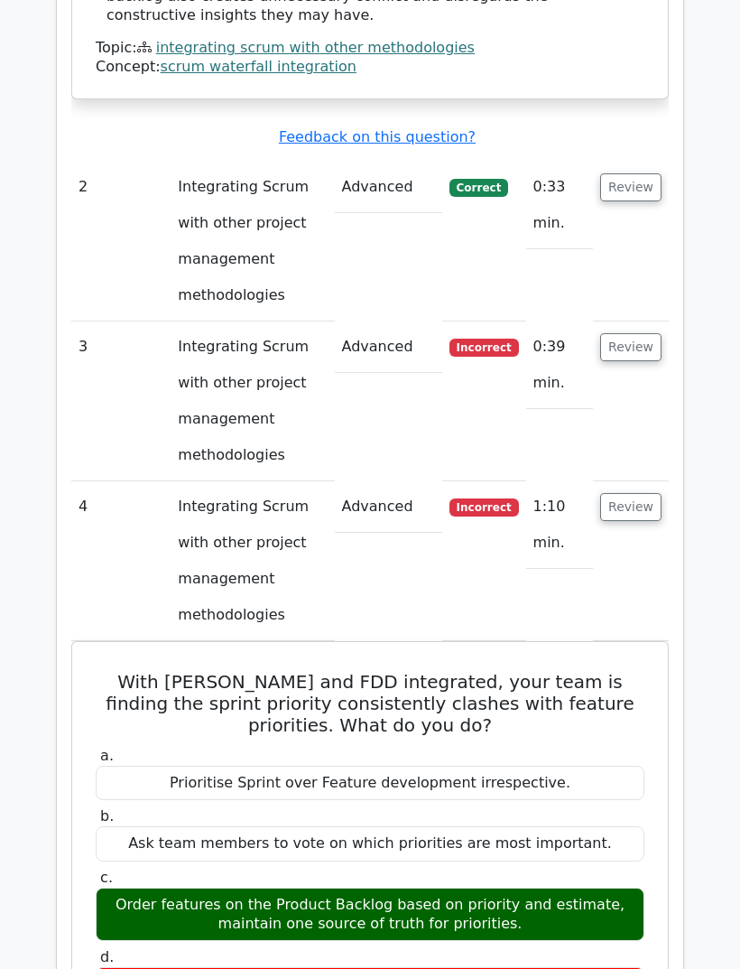
scroll to position [2404, 0]
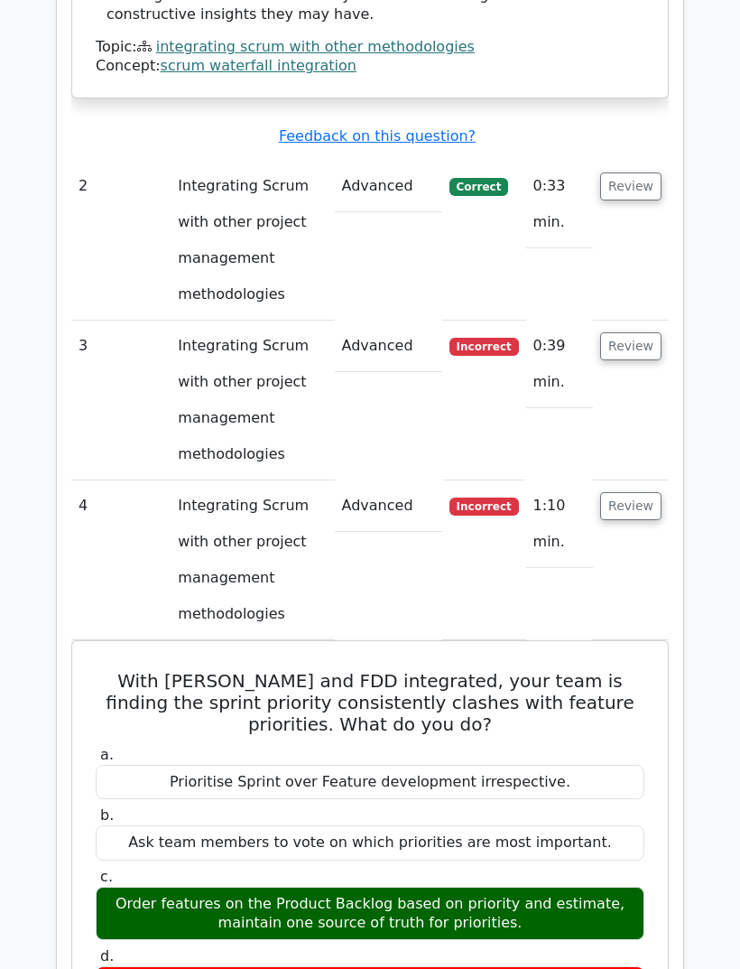
click at [639, 493] on button "Review" at bounding box center [630, 507] width 61 height 28
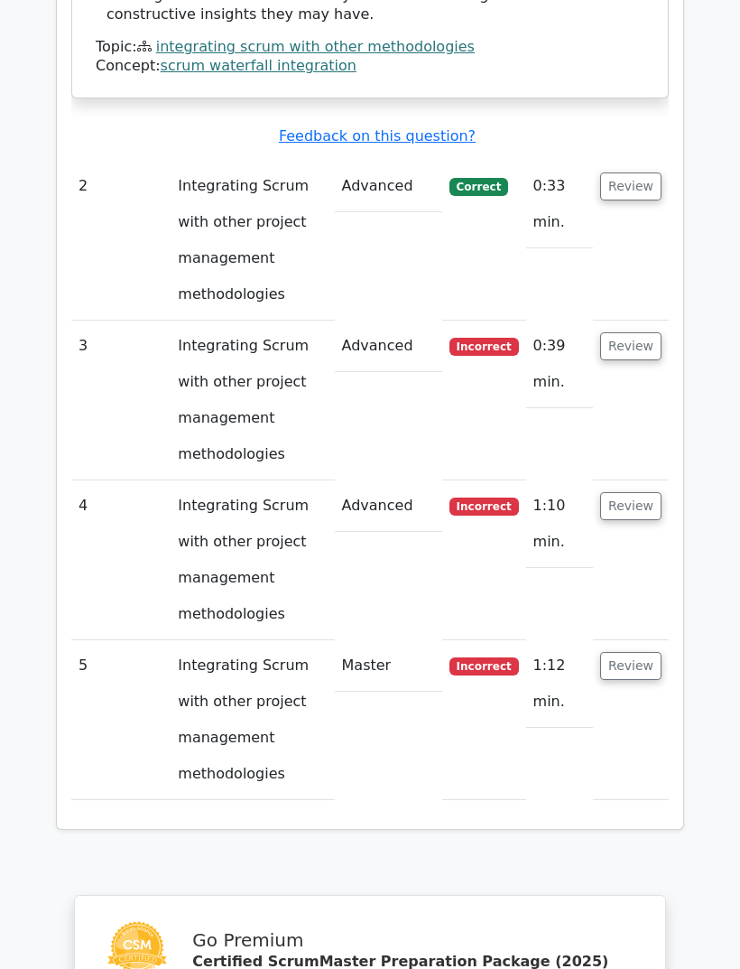
click at [645, 652] on button "Review" at bounding box center [630, 666] width 61 height 28
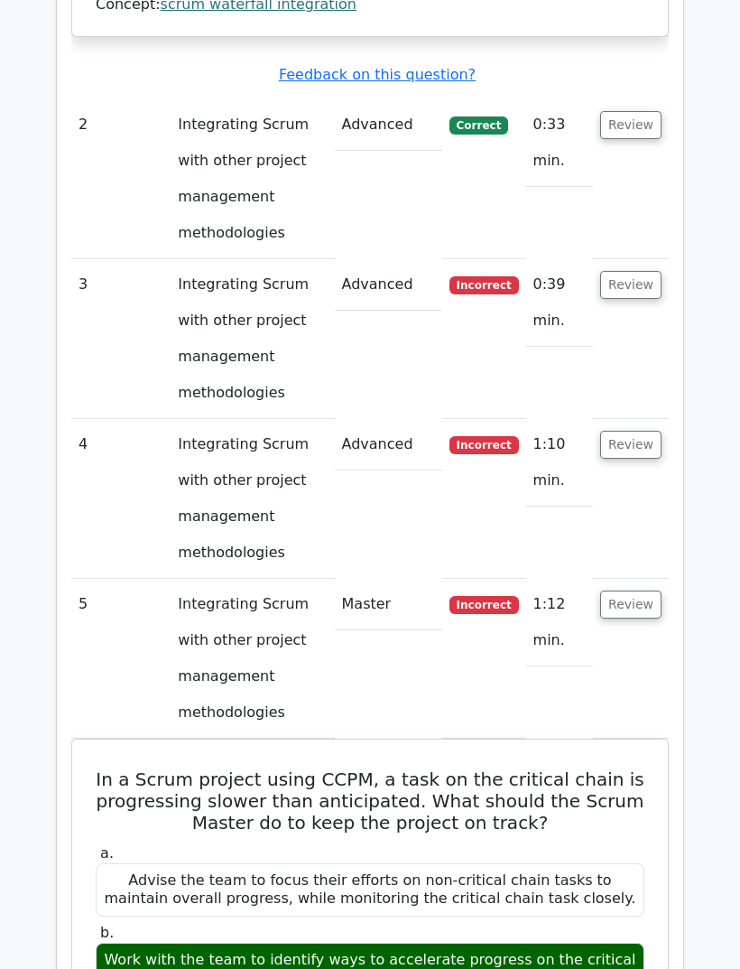
scroll to position [0, 0]
